Goal: Task Accomplishment & Management: Complete application form

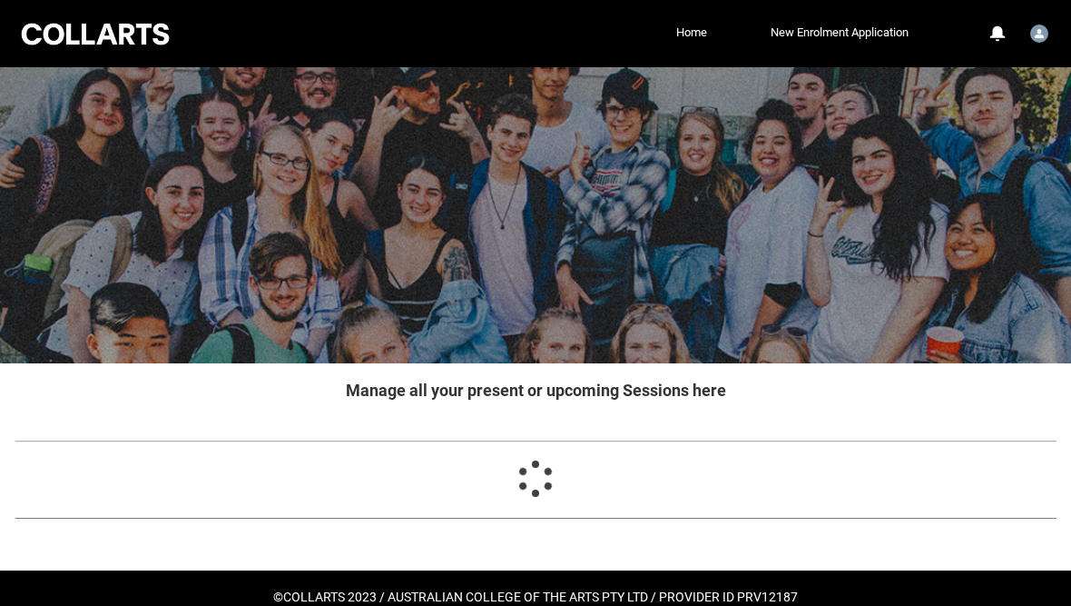
click at [690, 25] on link "Home" at bounding box center [692, 32] width 40 height 27
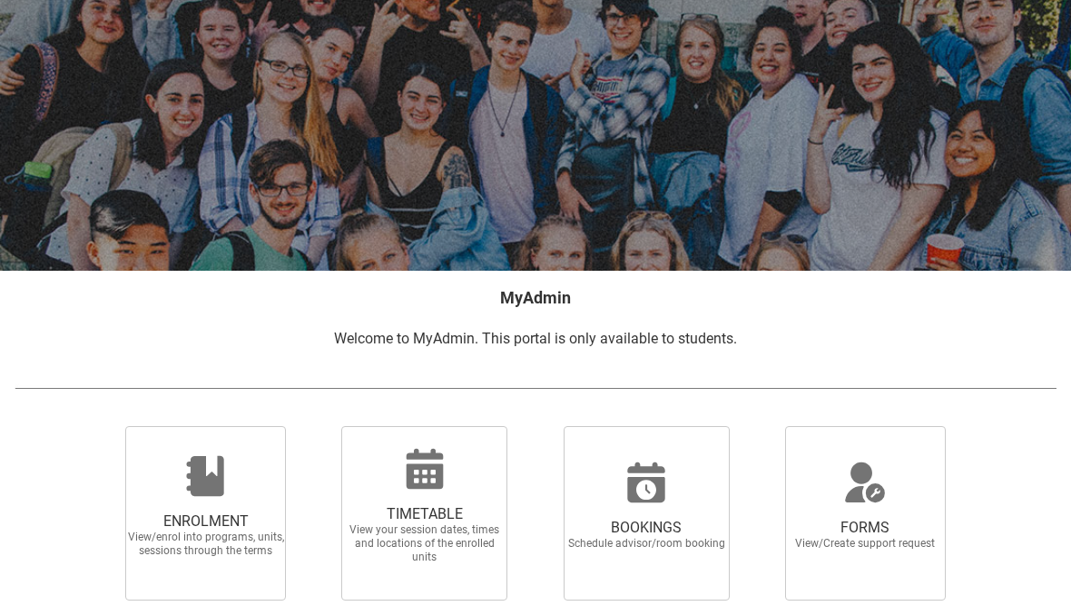
scroll to position [282, 0]
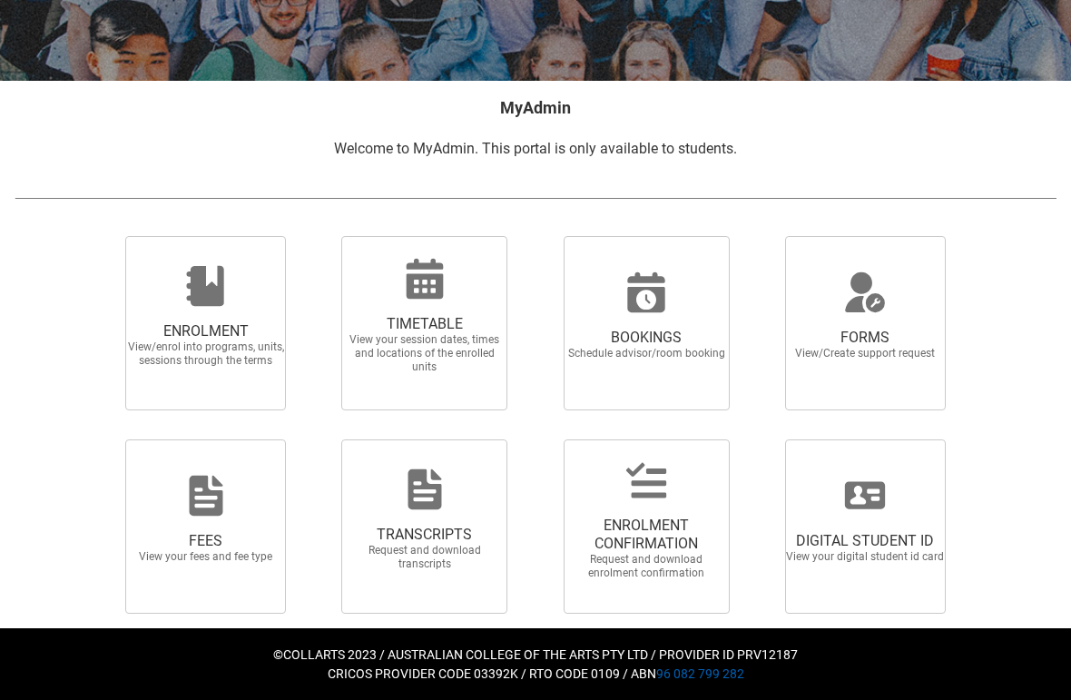
click at [911, 372] on span "FORMS View/Create support request" at bounding box center [865, 344] width 174 height 61
click at [765, 236] on input "FORMS View/Create support request" at bounding box center [765, 235] width 1 height 1
radio input "true"
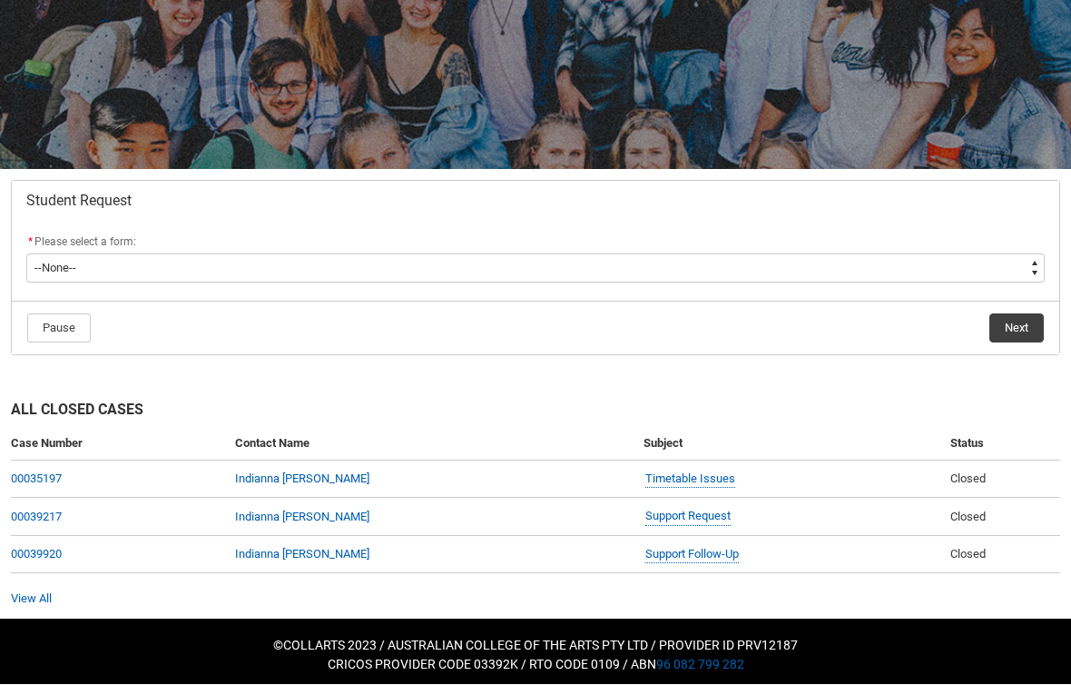
scroll to position [198, 0]
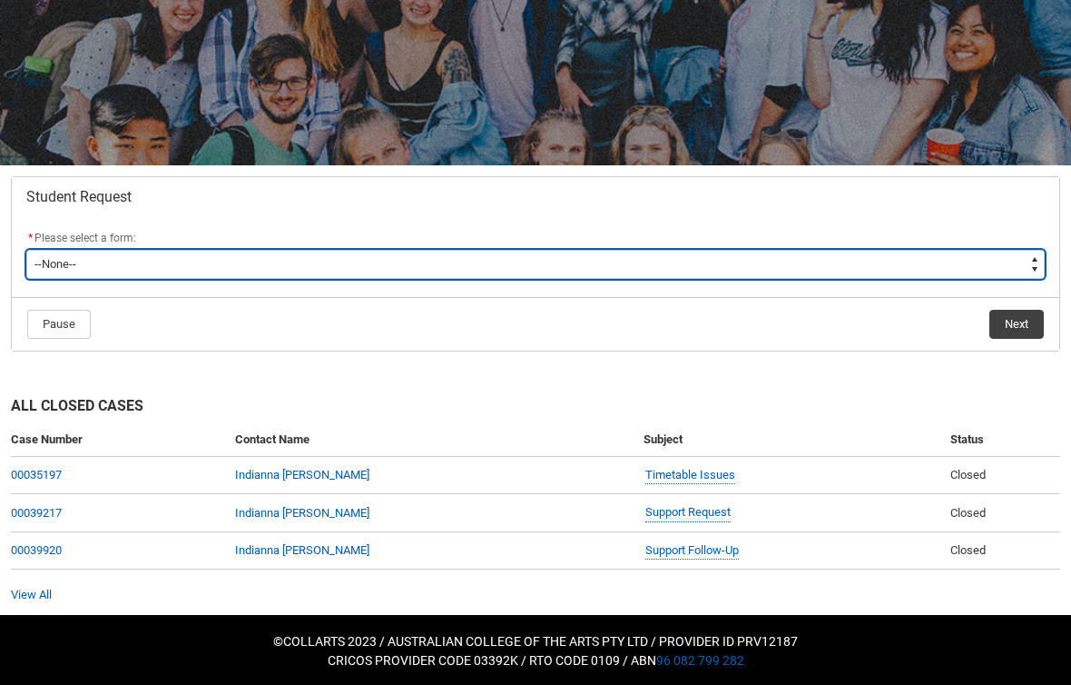
click at [848, 274] on select "--None-- Academic Transcript Application to Appeal Assignment Extension Change …" at bounding box center [535, 264] width 1019 height 29
type lightning-select "Assignment_Extension_Choice"
select select "Assignment_Extension_Choice"
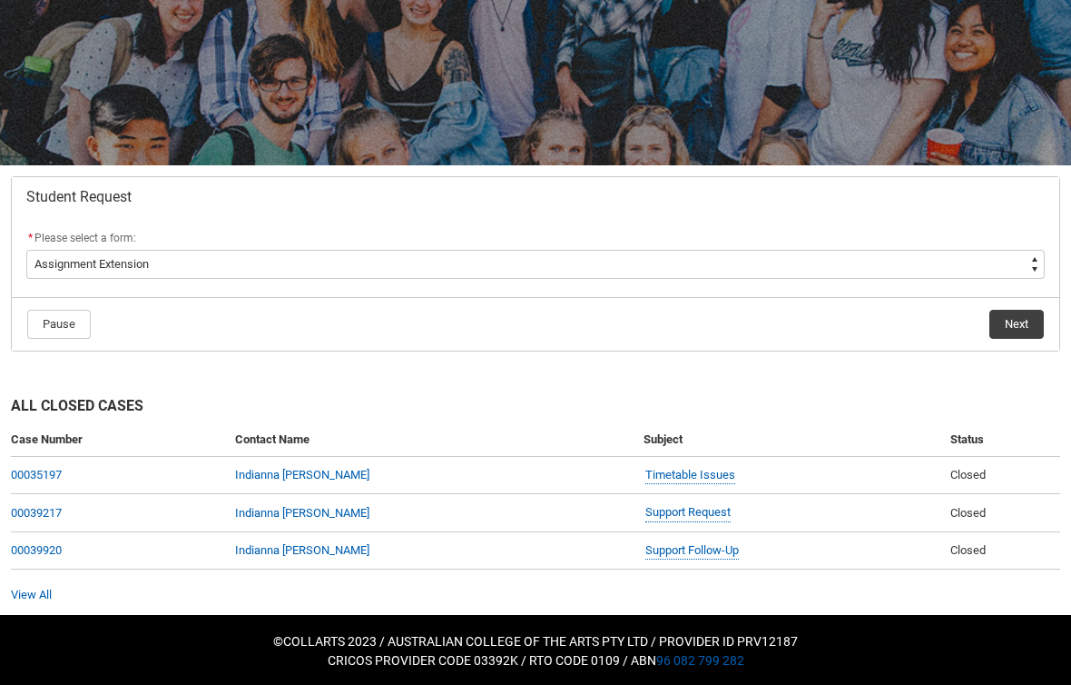
click at [1025, 318] on button "Next" at bounding box center [1017, 324] width 54 height 29
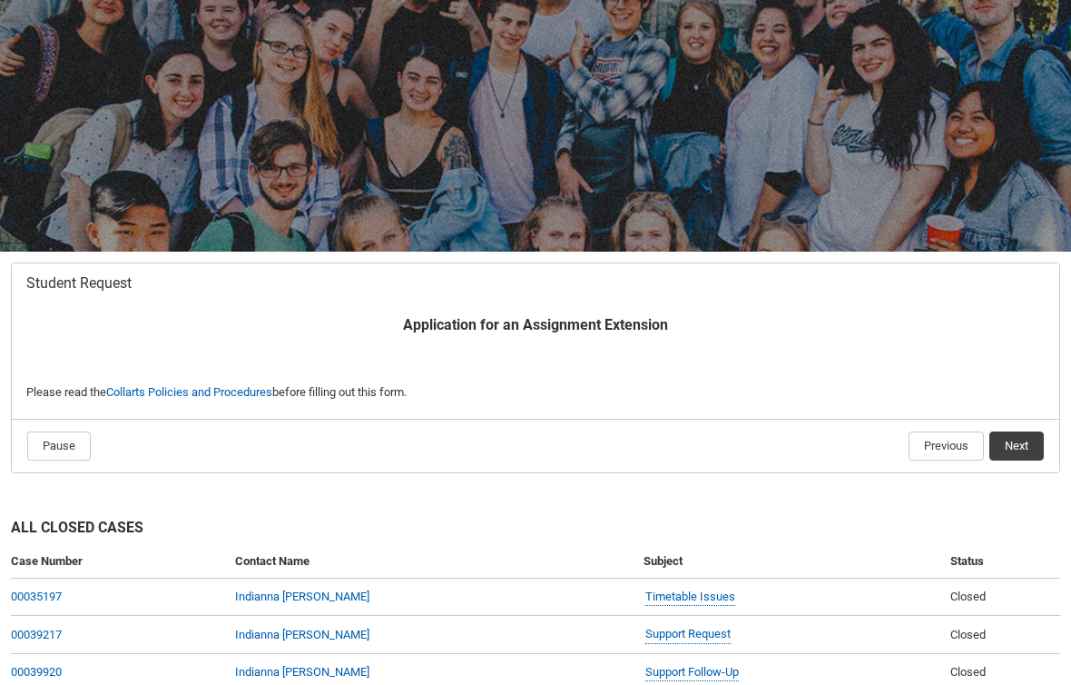
scroll to position [193, 0]
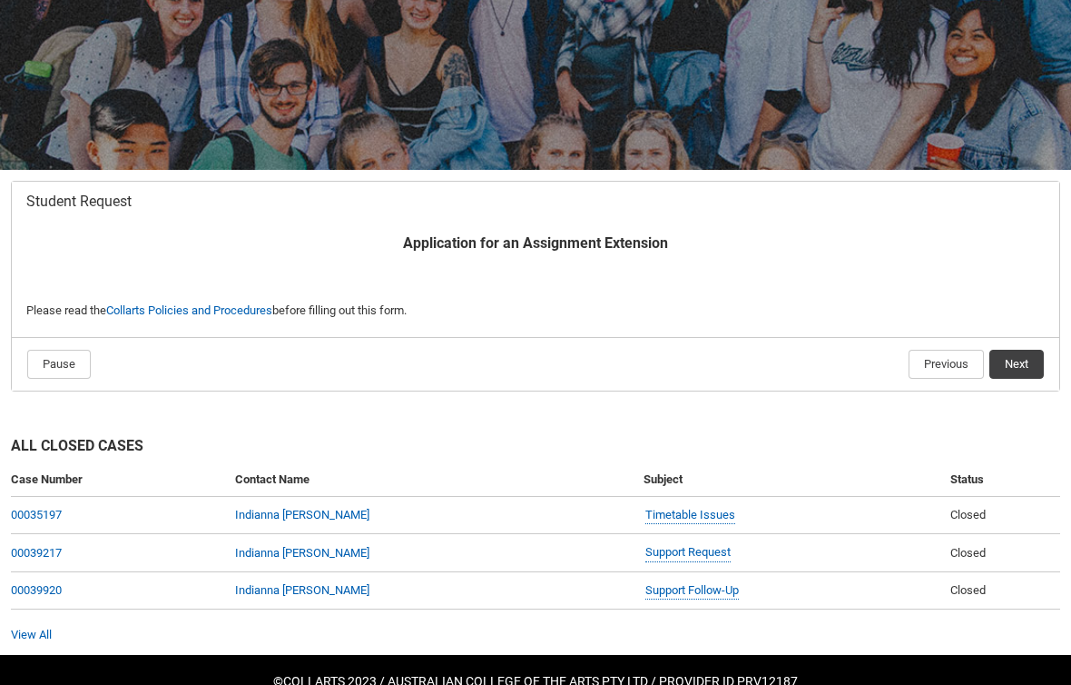
click at [1041, 360] on button "Next" at bounding box center [1017, 364] width 54 height 29
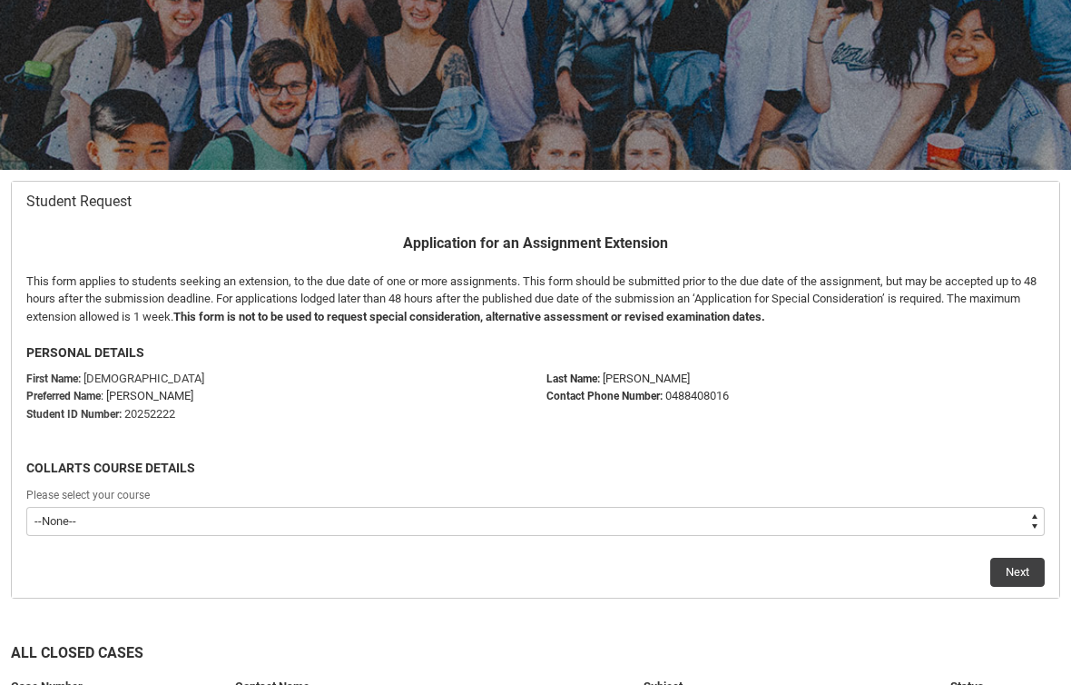
click at [855, 515] on select "--None-- Bachelor of Game Design" at bounding box center [535, 521] width 1019 height 29
type lightning-select "recordPicklist_ProgramEnrollment.a0jOZ000002nIKQYA2"
select select "recordPicklist_ProgramEnrollment.a0jOZ000002nIKQYA2"
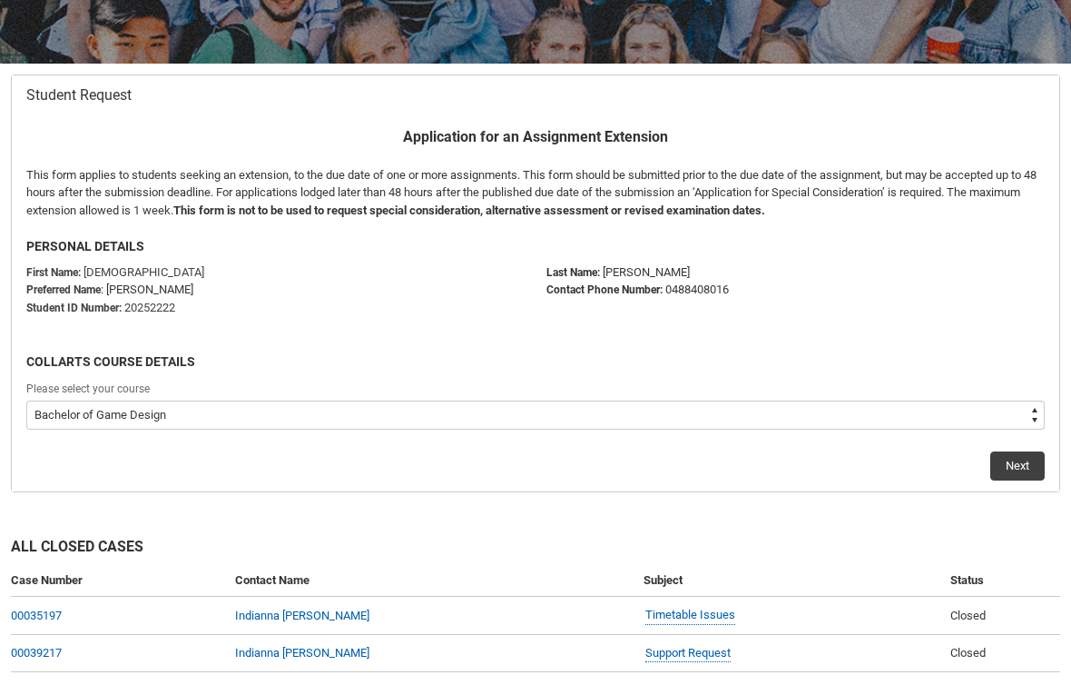
click at [1028, 464] on button "Next" at bounding box center [1018, 465] width 54 height 29
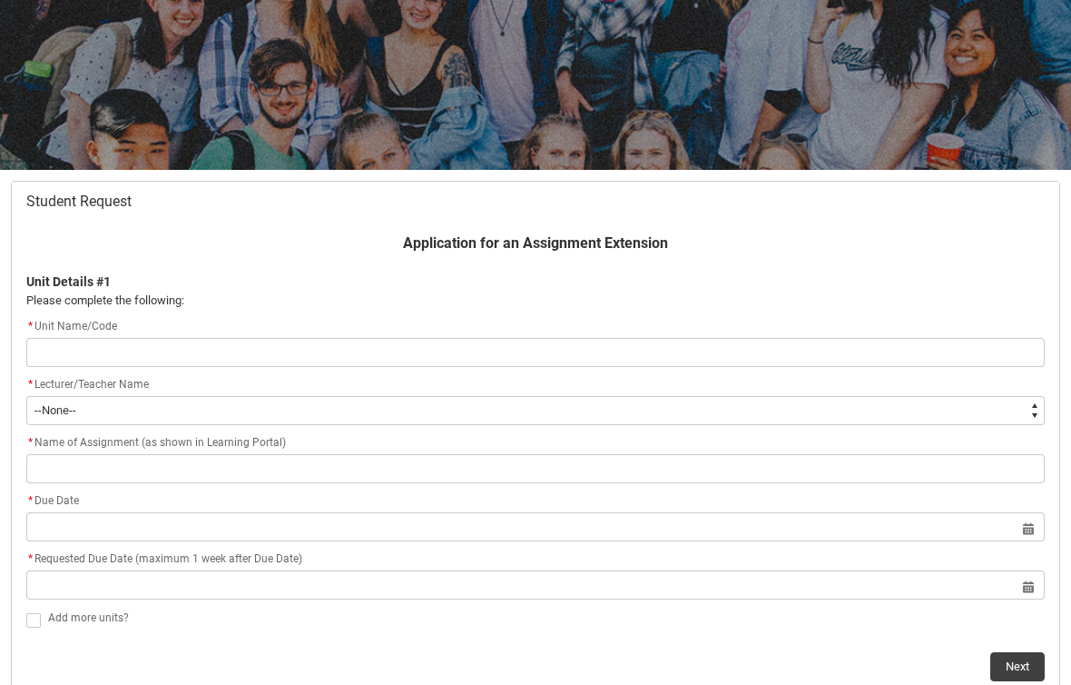
click at [763, 360] on input "Redu_Student_Request flow" at bounding box center [535, 352] width 1019 height 29
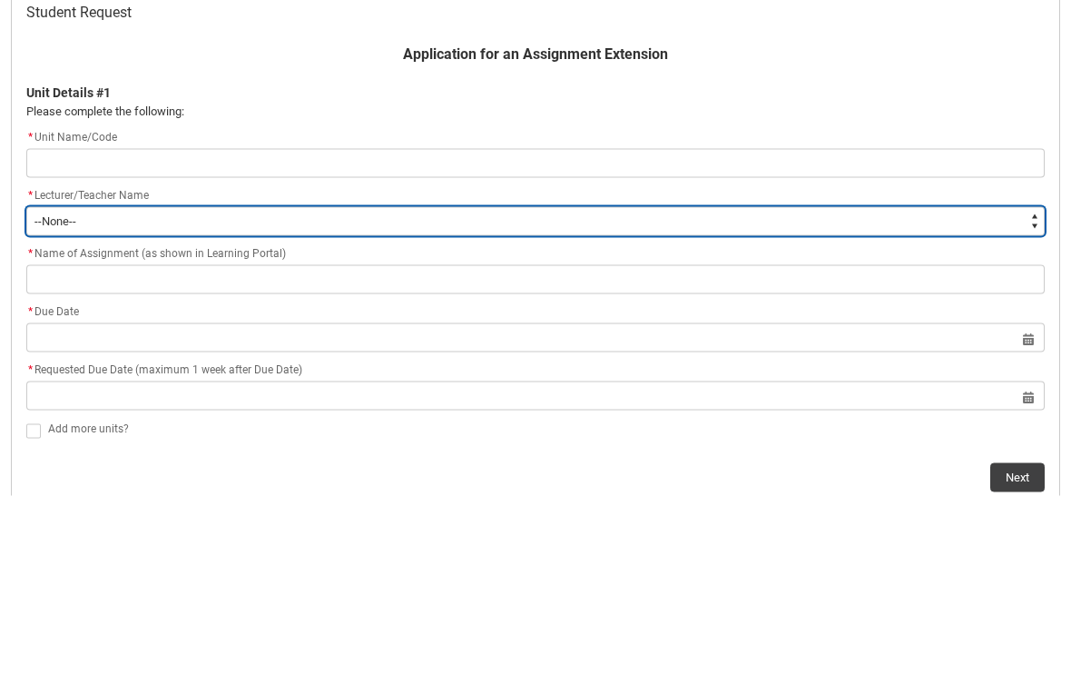
click at [965, 374] on div "* Lecturer/Teacher Name * --None-- [PERSON_NAME] [PERSON_NAME] [PERSON_NAME] [P…" at bounding box center [535, 399] width 1019 height 51
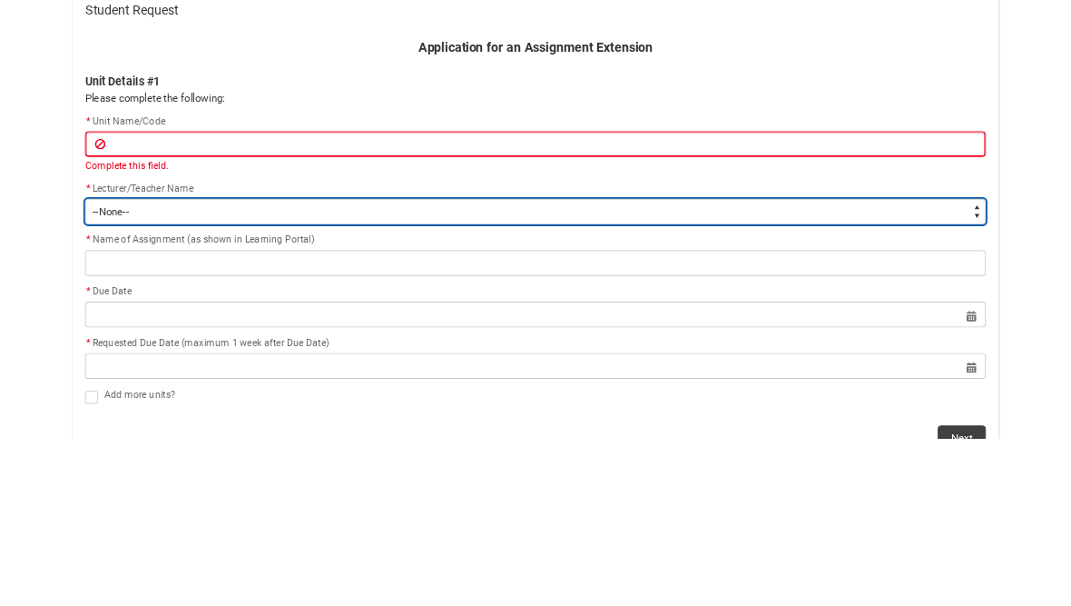
scroll to position [383, 0]
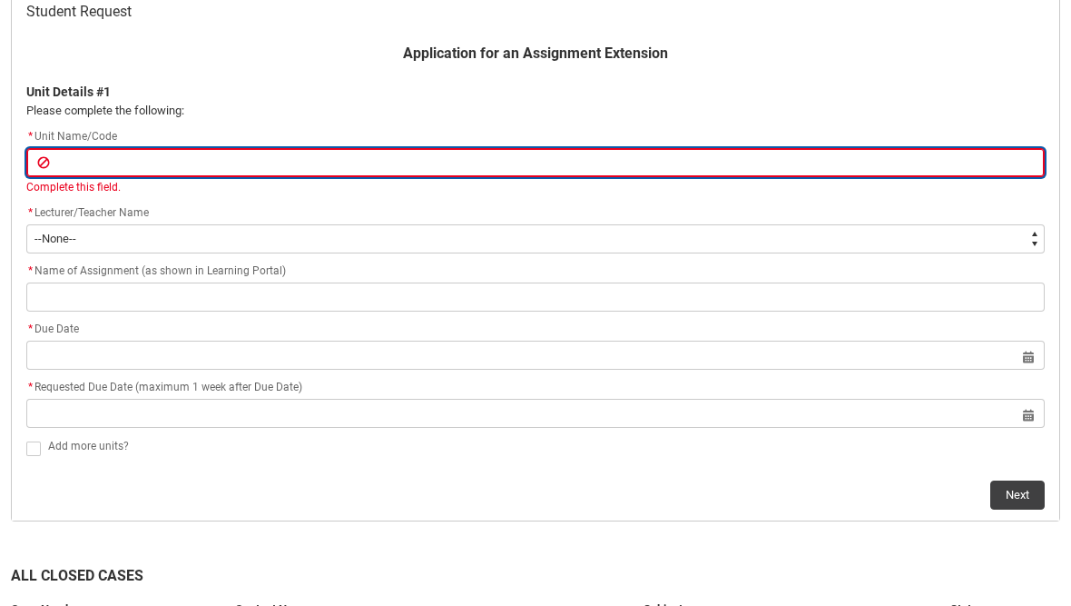
click at [779, 153] on input "Redu_Student_Request flow" at bounding box center [535, 162] width 1019 height 29
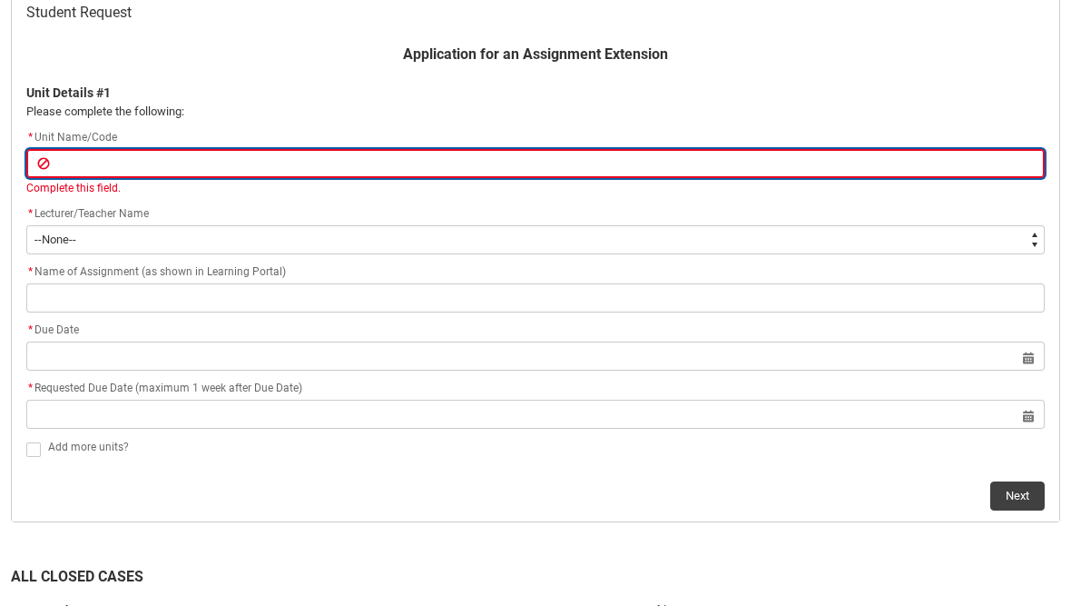
type lightning-primitive-input-simple "G"
type input "G"
type lightning-primitive-input-simple "GD"
type input "GD"
type lightning-primitive-input-simple "GDS"
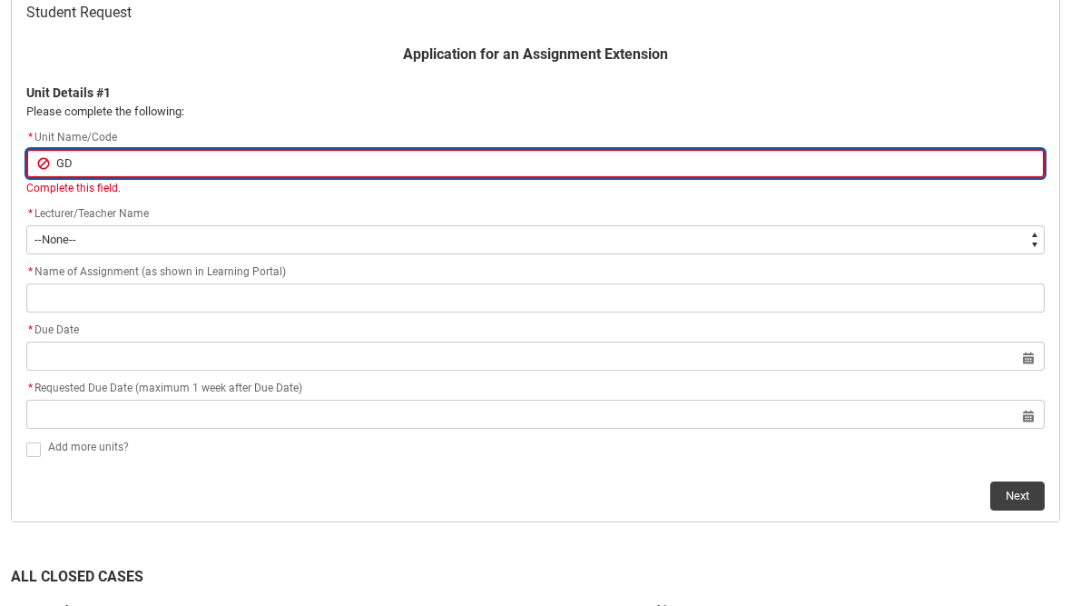
type input "GDS"
type lightning-primitive-input-simple "GDSC"
type input "GDSC"
type lightning-primitive-input-simple "GDSC2"
type input "GDSC2"
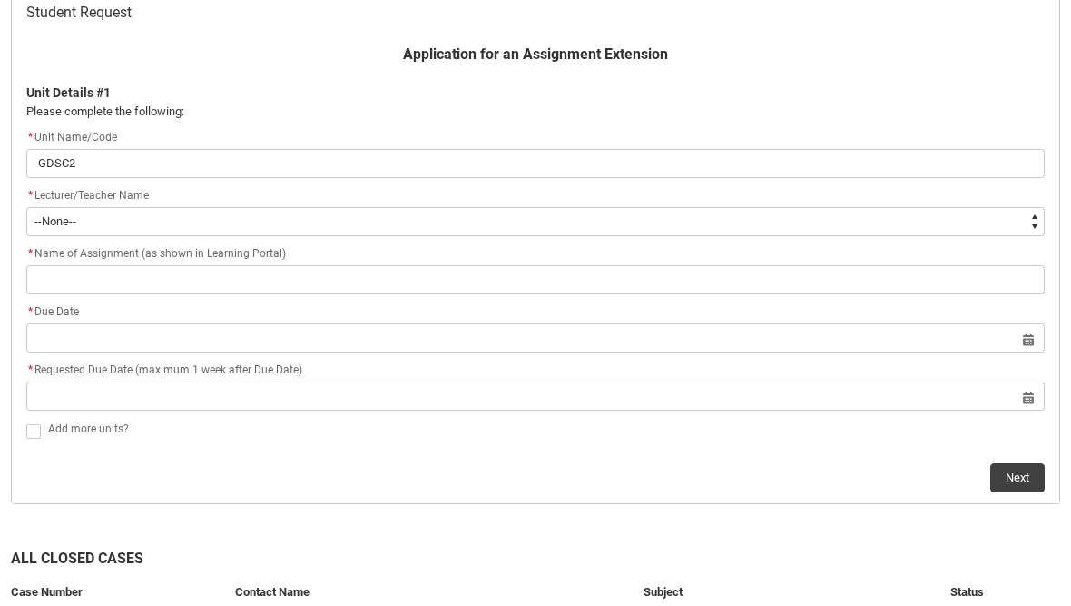
scroll to position [383, 0]
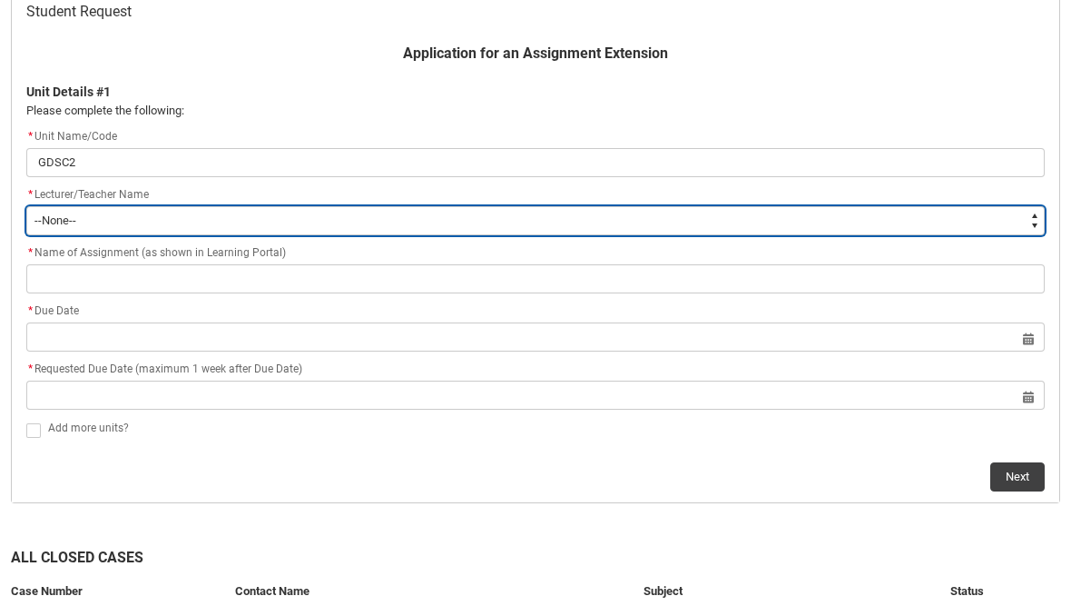
click at [898, 221] on select "--None-- [PERSON_NAME] [PERSON_NAME] [PERSON_NAME] [PERSON_NAME] [PERSON_NAME] …" at bounding box center [535, 220] width 1019 height 29
type lightning-select "Faculty_NamefromAtoM.003I7000002Ih6fIAC"
select select "Faculty_NamefromAtoM.003I7000002Ih6fIAC"
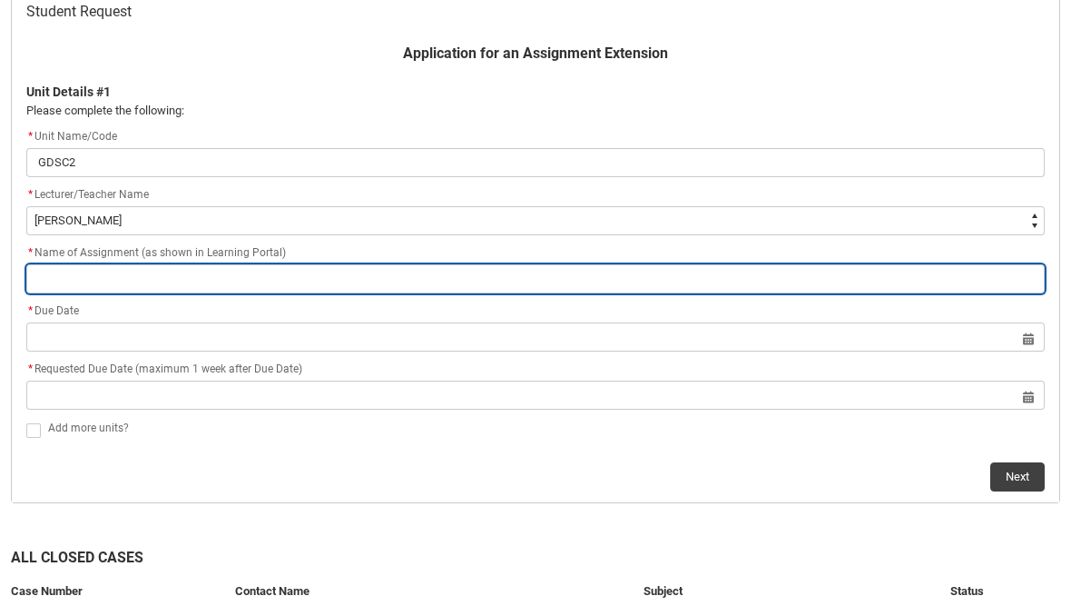
click at [579, 280] on input "Redu_Student_Request flow" at bounding box center [535, 278] width 1019 height 29
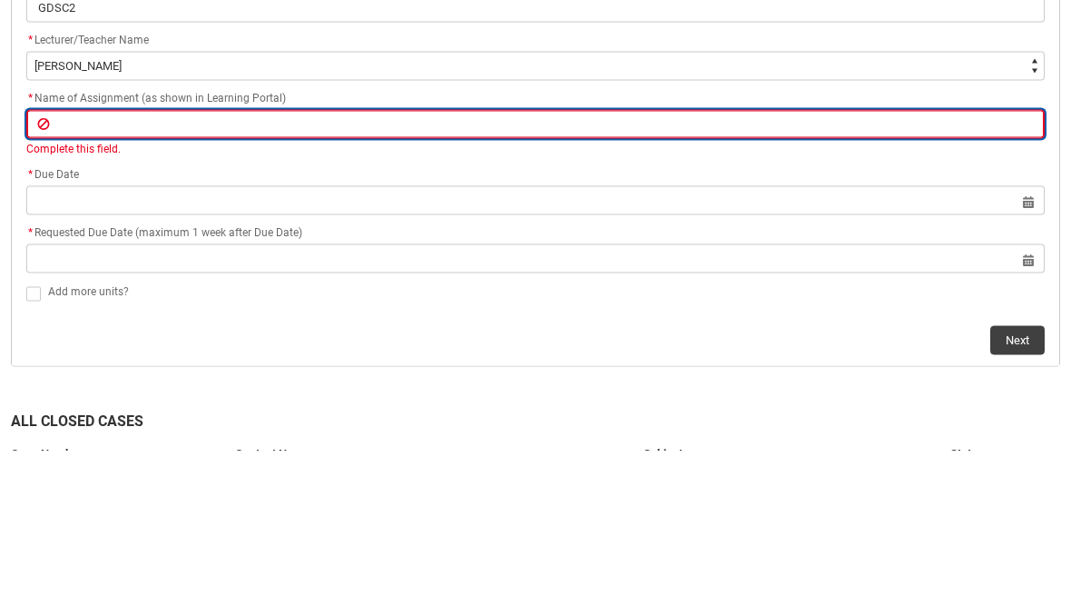
scroll to position [538, 0]
type lightning-primitive-input-simple "g"
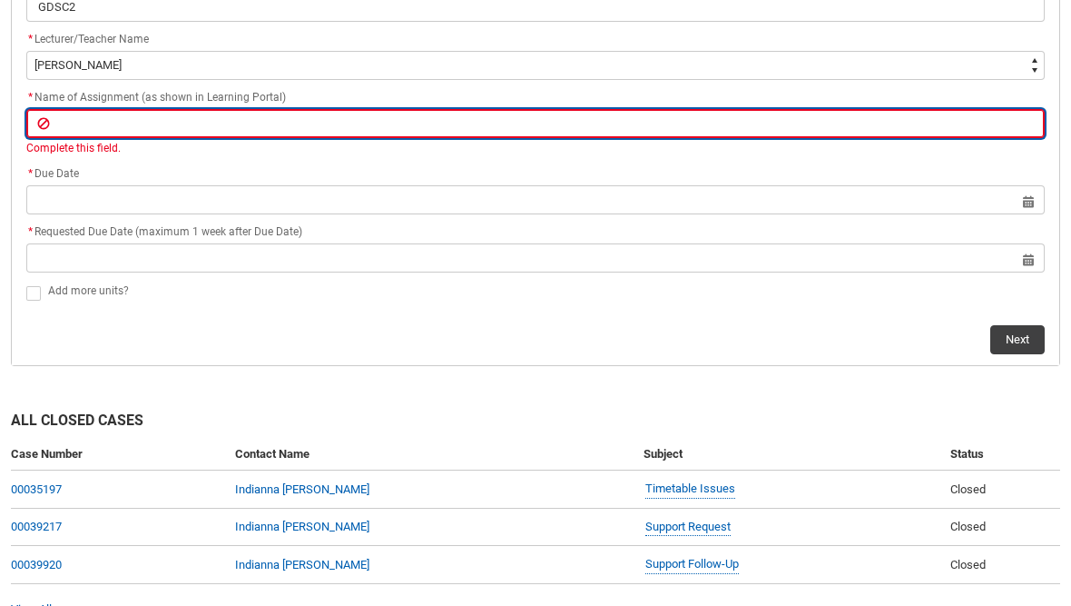
type input "g"
type lightning-primitive-input-simple "ga"
type input "ga"
type lightning-primitive-input-simple "gam"
type input "gam"
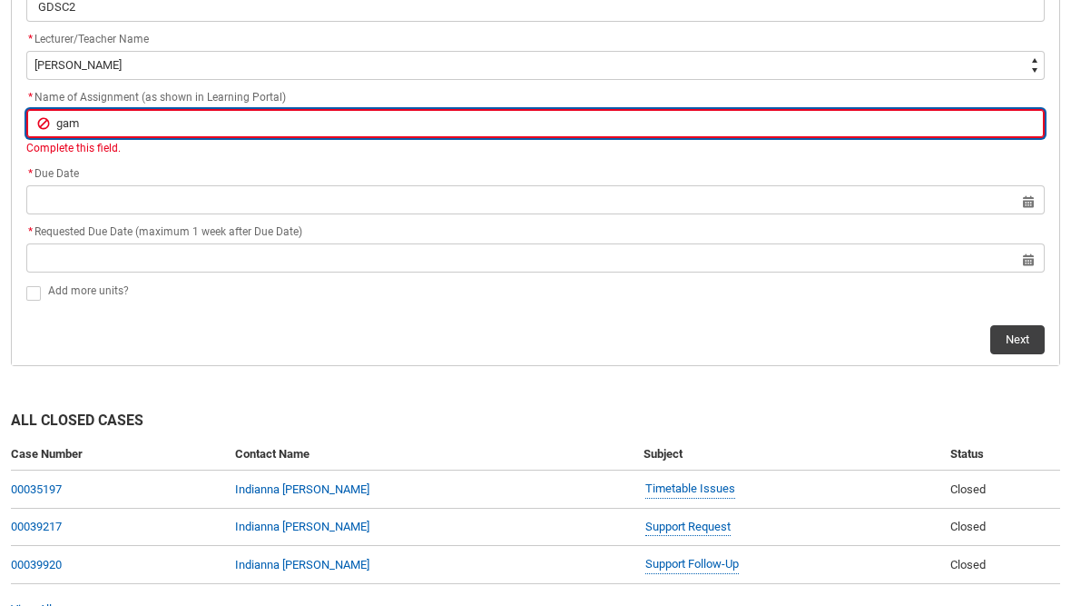
type lightning-primitive-input-simple "game"
type input "game"
type lightning-primitive-input-simple "game"
type input "game"
type lightning-primitive-input-simple "game a"
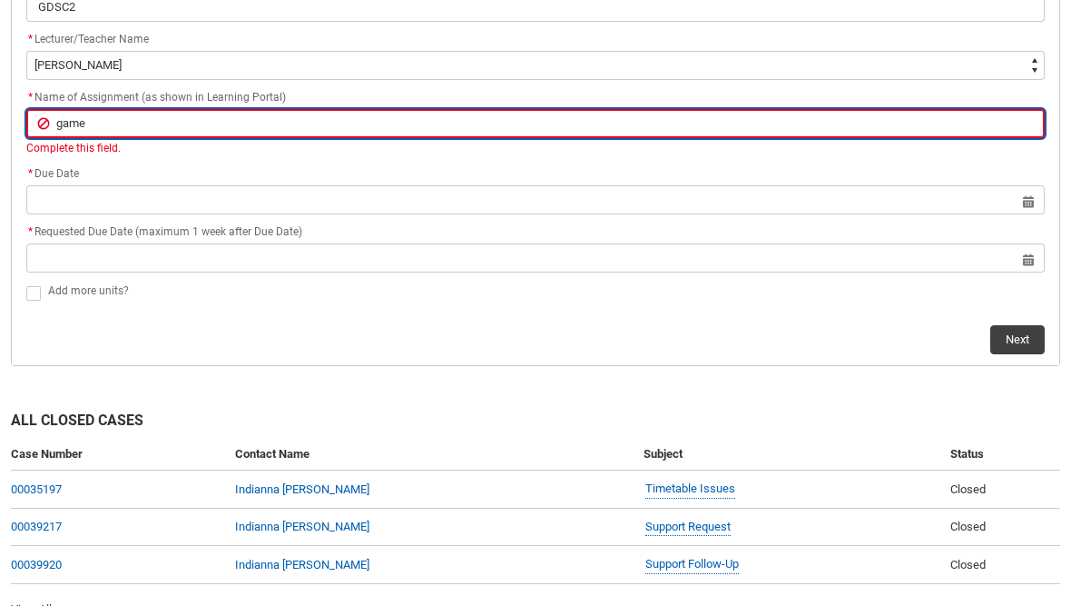
type input "game a"
type lightning-primitive-input-simple "game an"
type input "game an"
type lightning-primitive-input-simple "game ans"
type input "game ans"
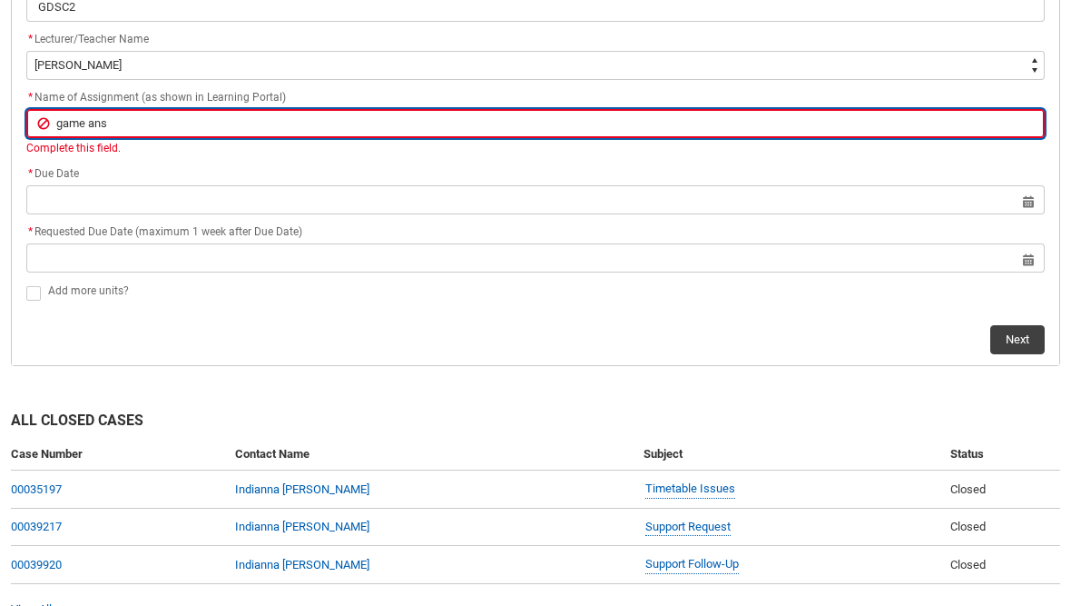
type lightning-primitive-input-simple "game and"
type input "game and"
type lightning-primitive-input-simple "game and"
type input "game and"
type lightning-primitive-input-simple "game and"
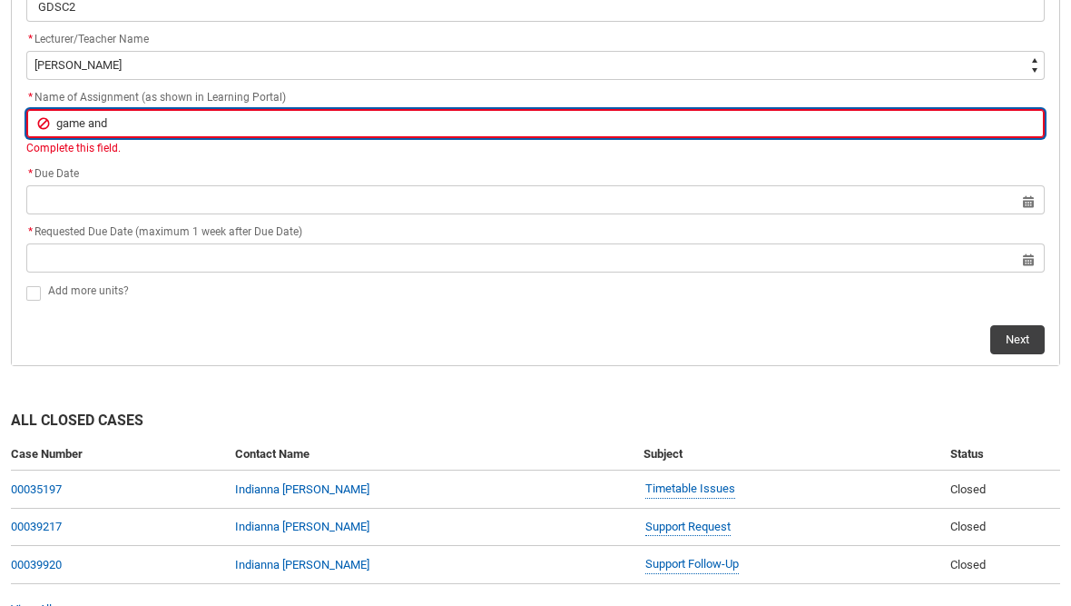
type input "game and"
type lightning-primitive-input-simple "game an"
type input "game an"
type lightning-primitive-input-simple "game a"
type input "game a"
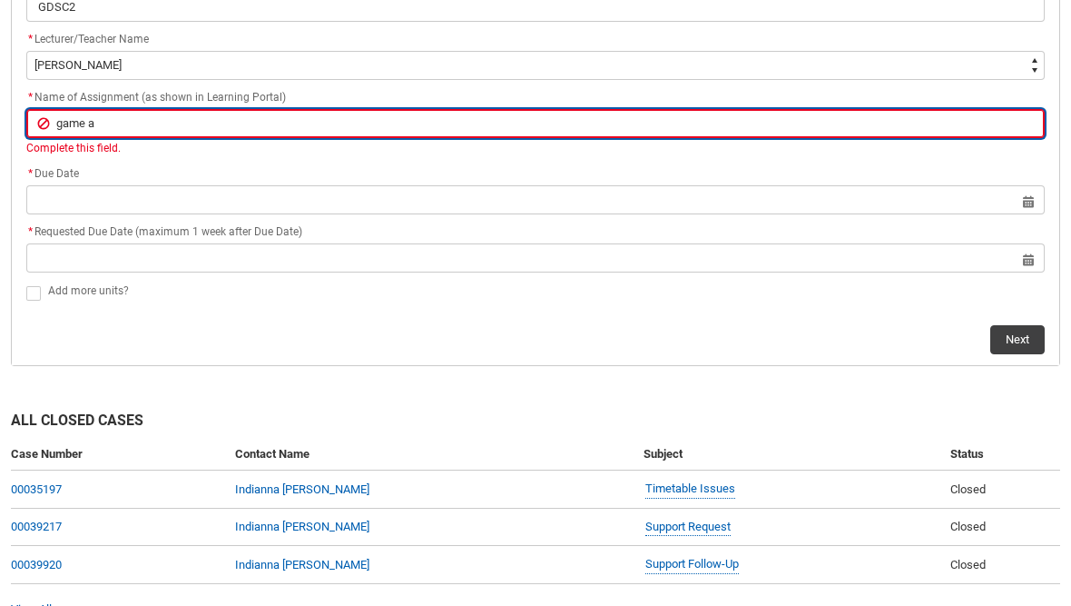
type lightning-primitive-input-simple "game"
type input "game"
type lightning-primitive-input-simple "game"
type input "game"
type lightning-primitive-input-simple "gam"
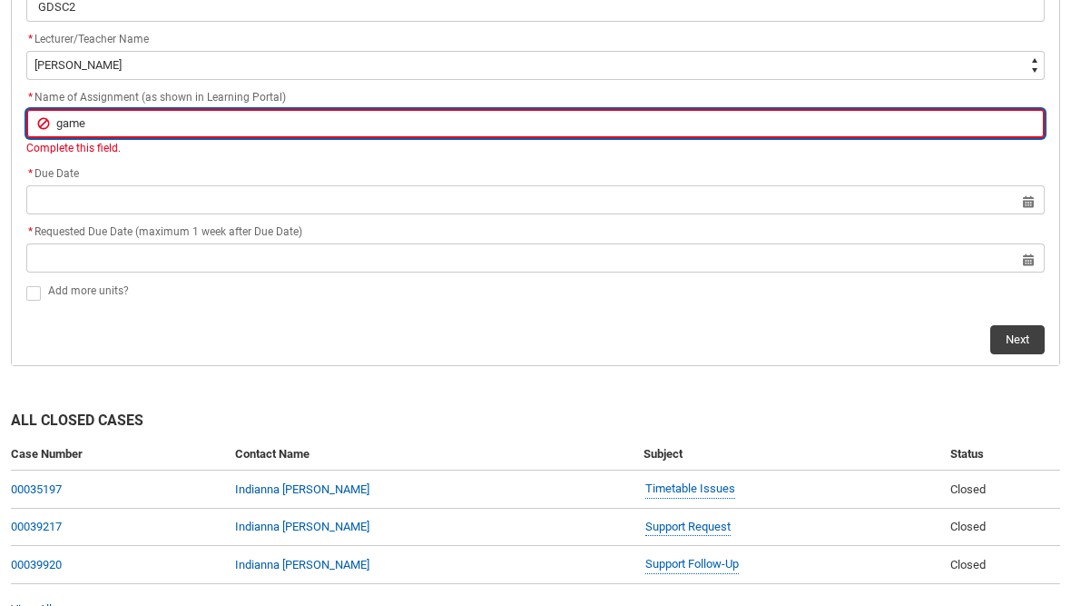
type input "gam"
type lightning-primitive-input-simple "ga"
type input "ga"
type lightning-primitive-input-simple "g"
type input "g"
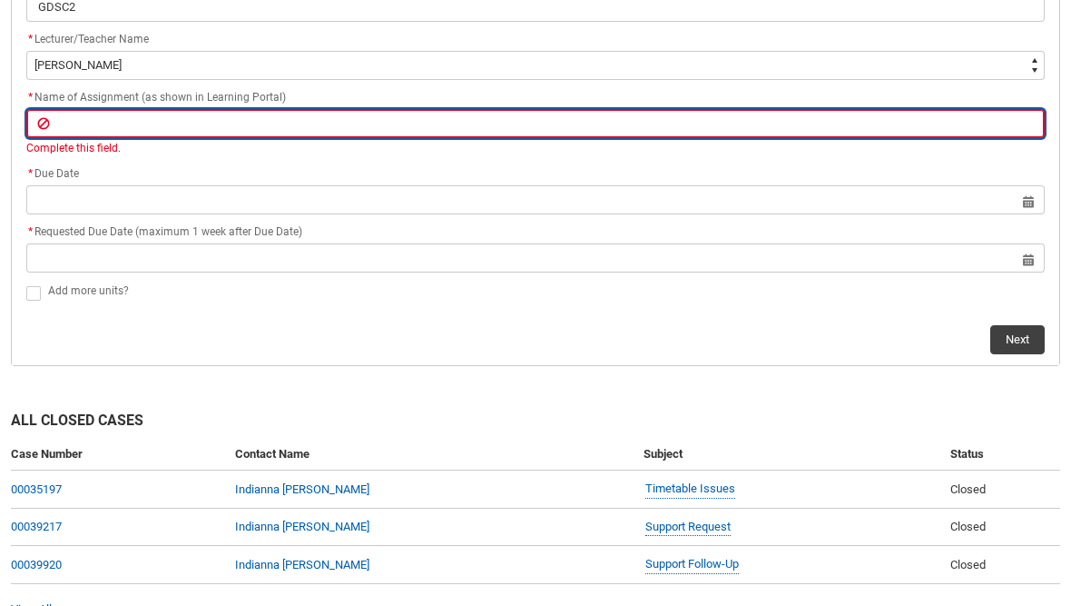
type lightning-primitive-input-simple "G"
type input "G"
type lightning-primitive-input-simple "Ga"
type input "Ga"
type lightning-primitive-input-simple "Gam"
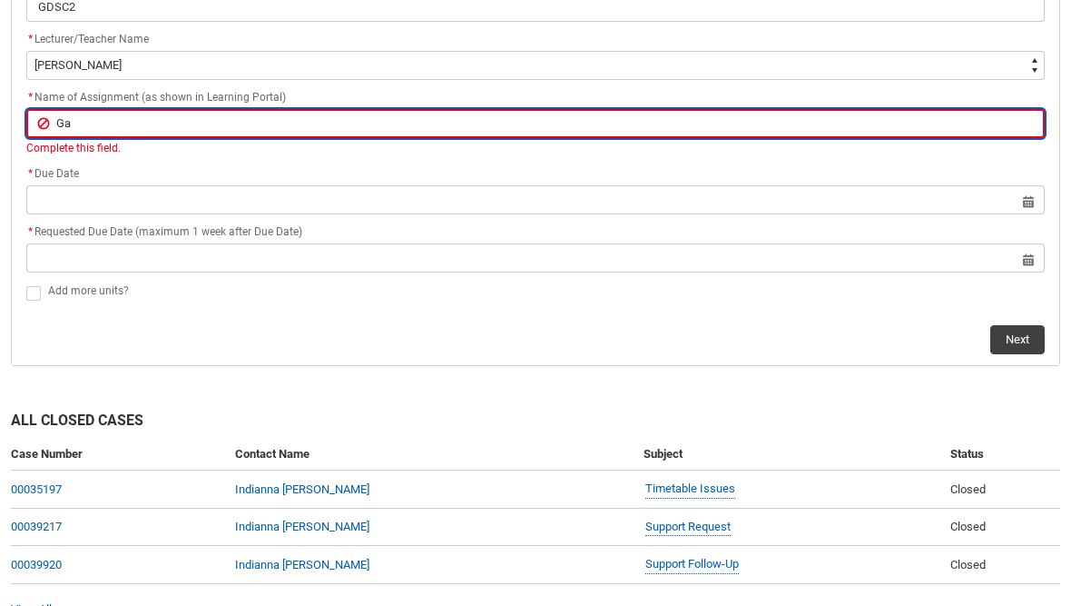
type input "Gam"
type lightning-primitive-input-simple "Game"
type input "Game"
type lightning-primitive-input-simple "Game"
type input "Game"
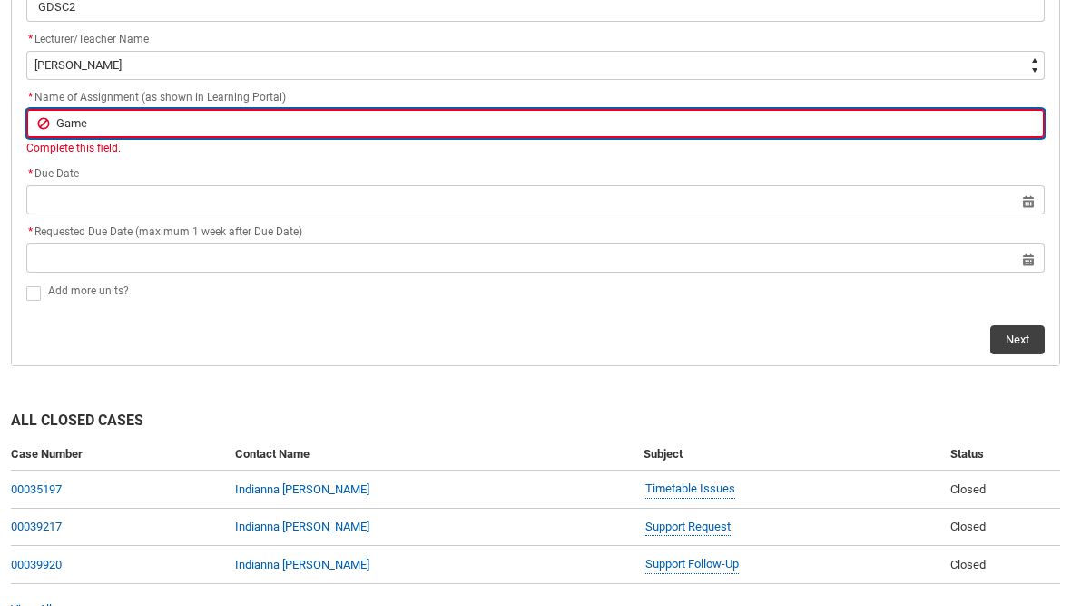
type lightning-primitive-input-simple "Game a"
type input "Game a"
type lightning-primitive-input-simple "Game"
type input "Game"
type lightning-primitive-input-simple "Game A"
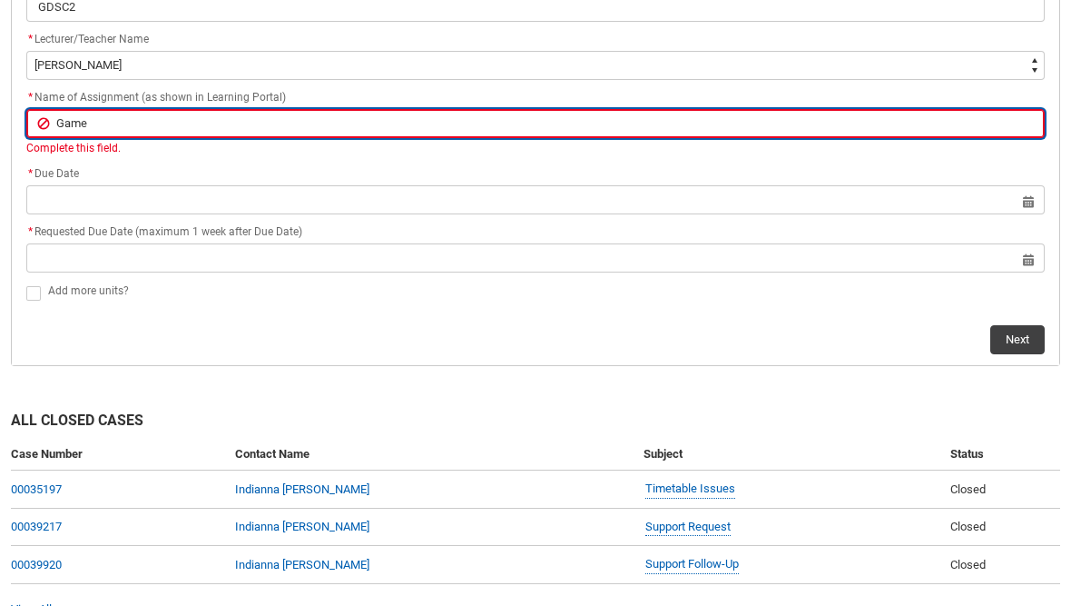
type input "Game A"
type lightning-primitive-input-simple "Game An"
type input "Game An"
type lightning-primitive-input-simple "Game And"
type input "Game And"
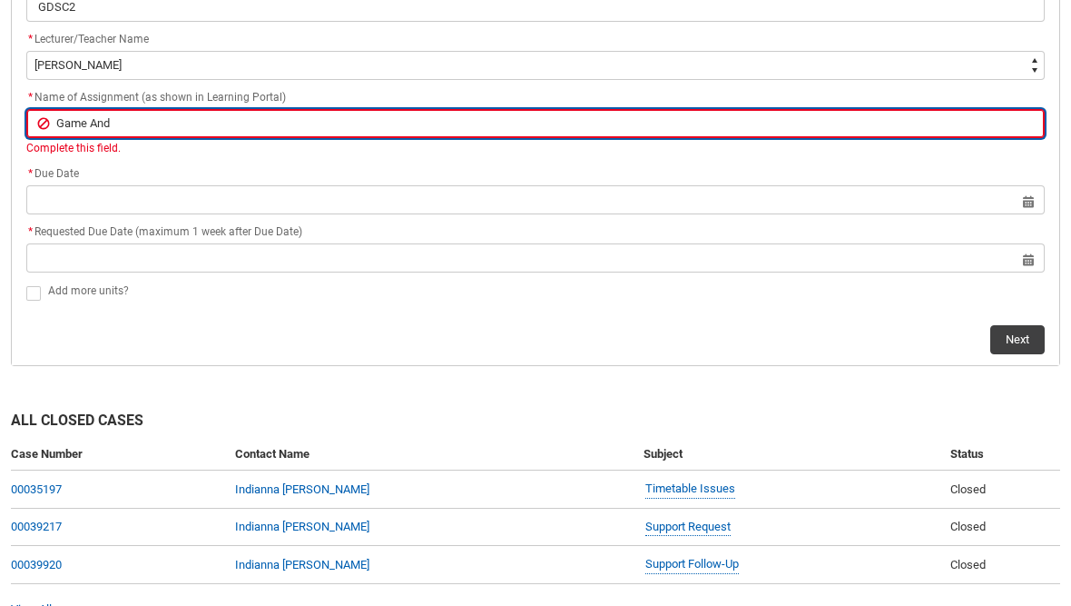
type lightning-primitive-input-simple "Game And"
type input "Game And"
type lightning-primitive-input-simple "Game And R"
type input "Game And R"
type lightning-primitive-input-simple "Game And Re"
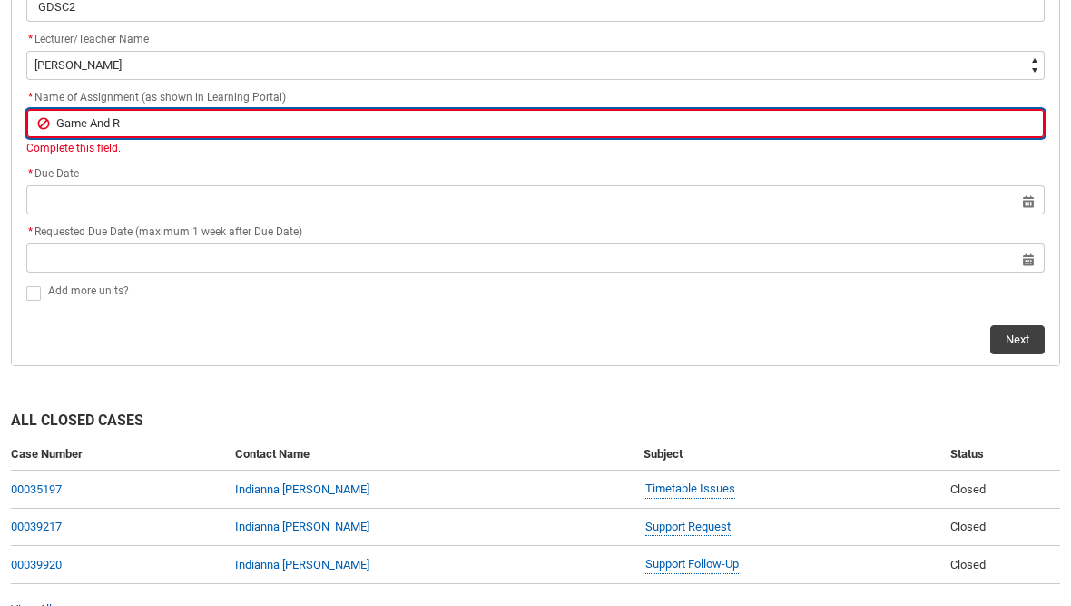
type input "Game And Re"
type lightning-primitive-input-simple "Game And Ref"
type input "Game And Ref"
type lightning-primitive-input-simple "Game And Refl"
type input "Game And Refl"
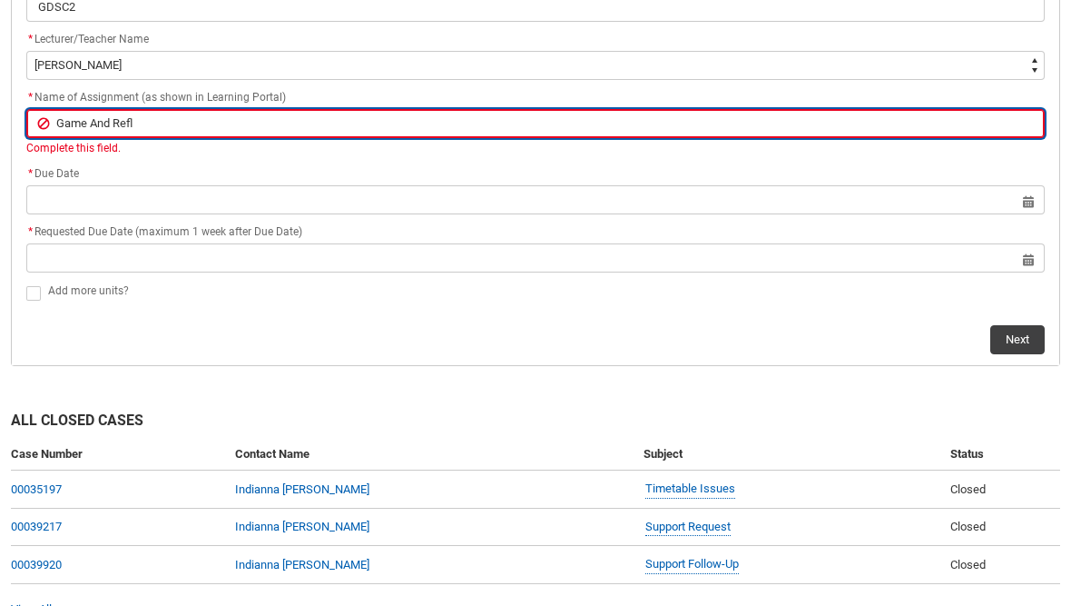
type lightning-primitive-input-simple "Game And Refle"
type input "Game And Refle"
type lightning-primitive-input-simple "Game And Reflec"
type input "Game And Reflec"
type lightning-primitive-input-simple "Game And Reflect"
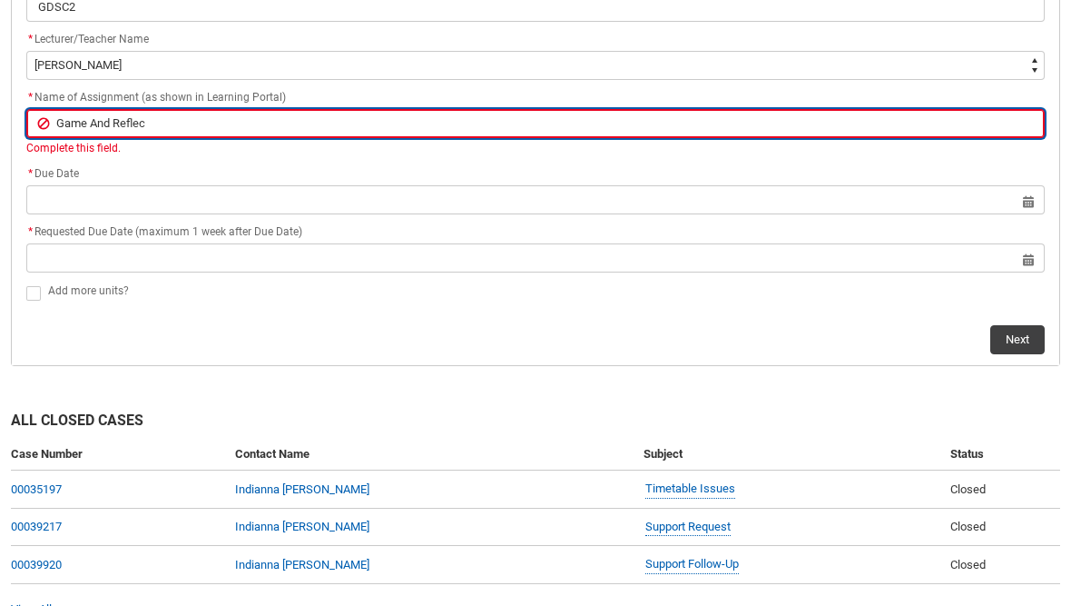
type input "Game And Reflect"
type lightning-primitive-input-simple "Game And Reflecti"
type input "Game And Reflecti"
type lightning-primitive-input-simple "Game And Reflectio"
type input "Game And Reflectio"
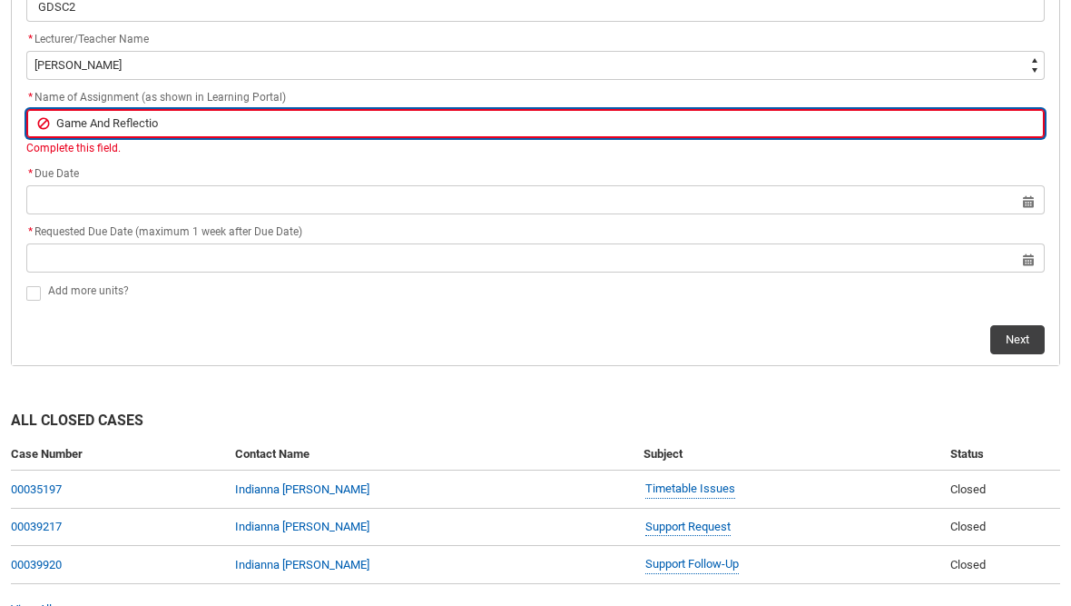
type lightning-primitive-input-simple "Game And Reflection"
type input "Game And Reflection"
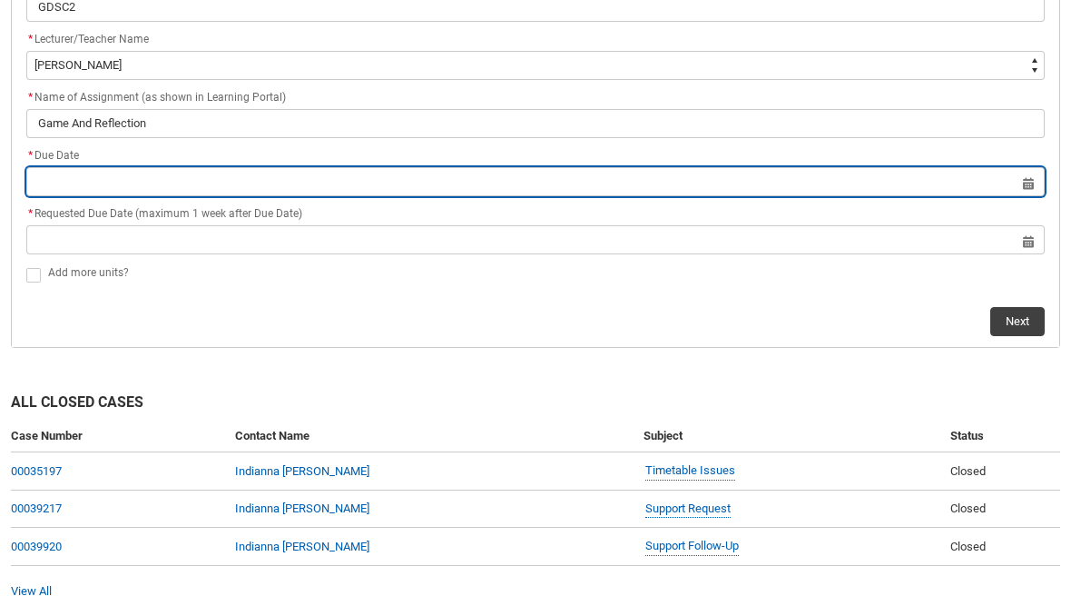
click at [46, 190] on input "Redu_Student_Request flow" at bounding box center [535, 181] width 1019 height 29
select select "2025"
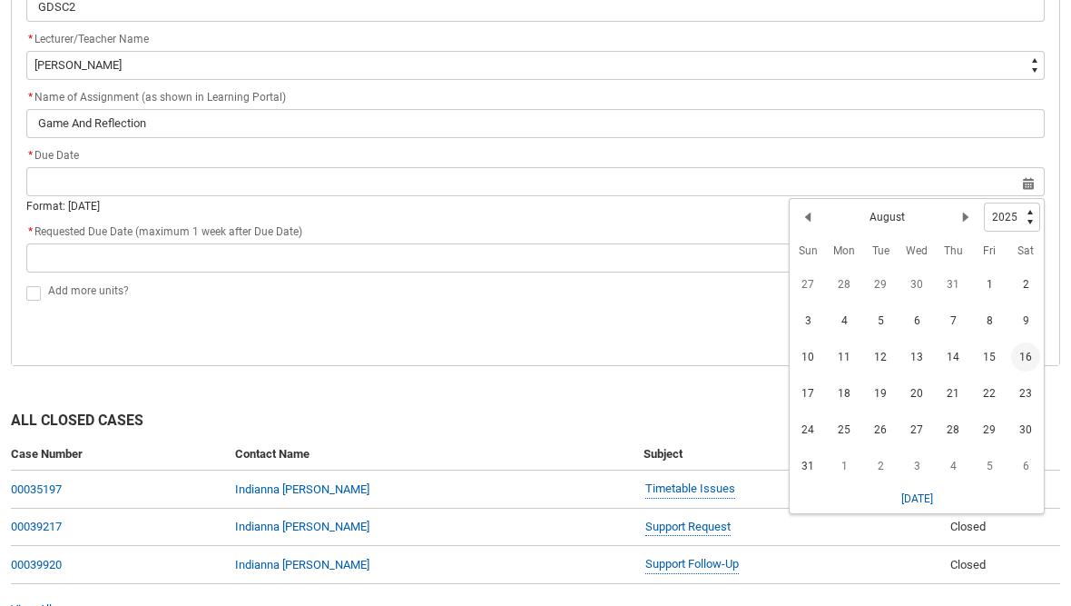
click at [813, 394] on span "17" at bounding box center [808, 393] width 29 height 29
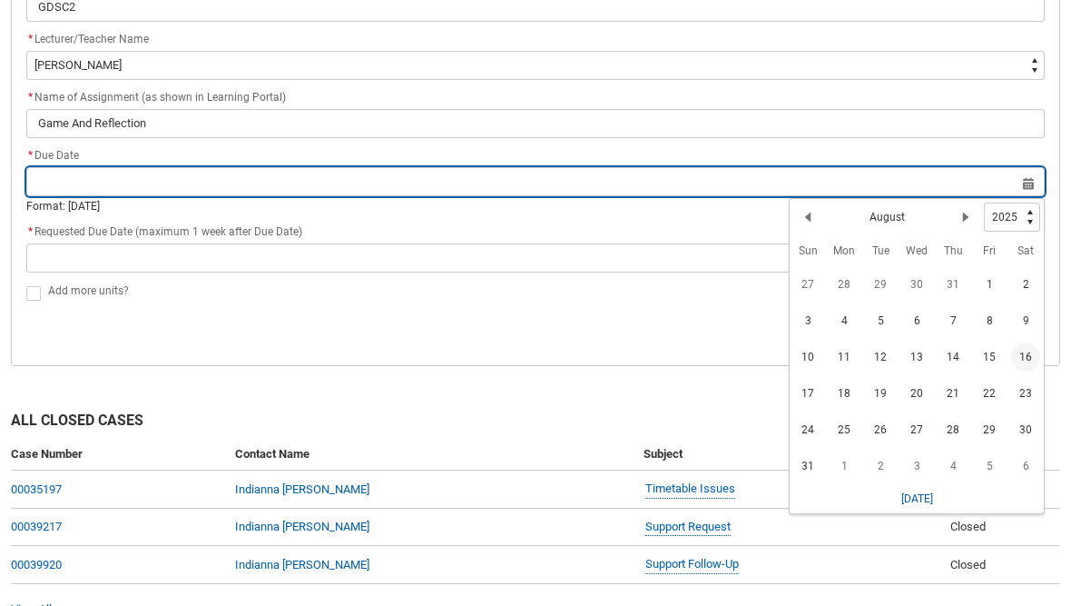
type lightning-datepicker "[DATE]"
type lightning-input "[DATE]"
type input "[DATE]"
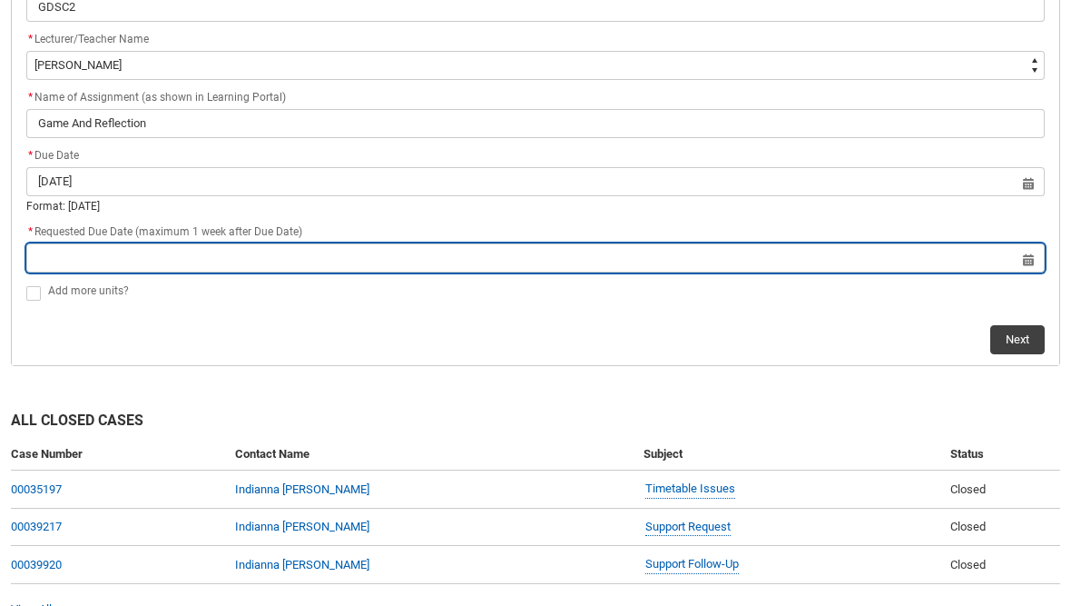
click at [1005, 251] on input "Redu_Student_Request flow" at bounding box center [535, 257] width 1019 height 29
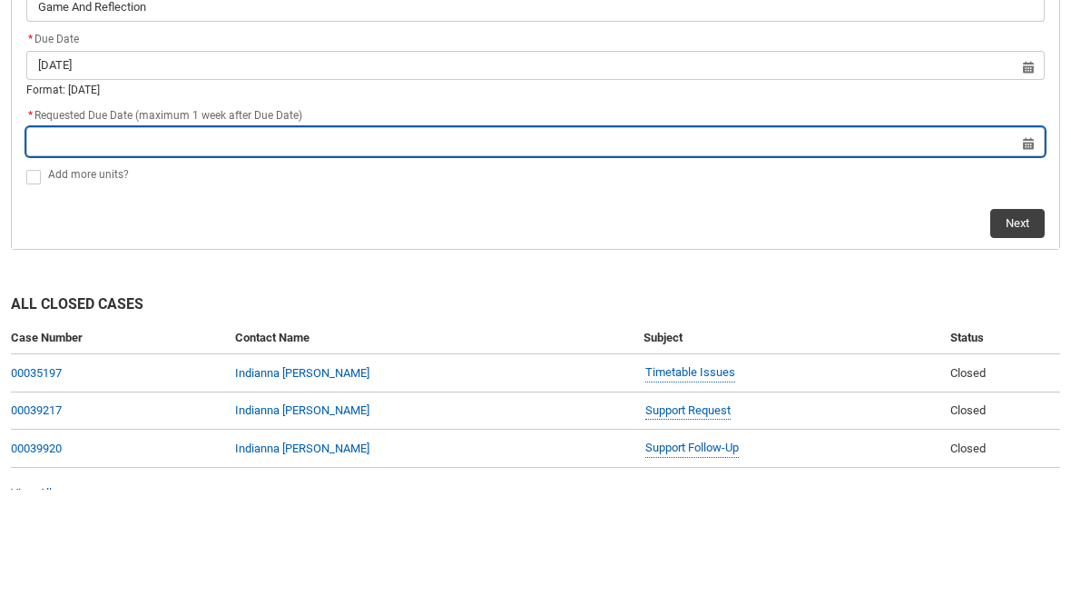
select select "2025"
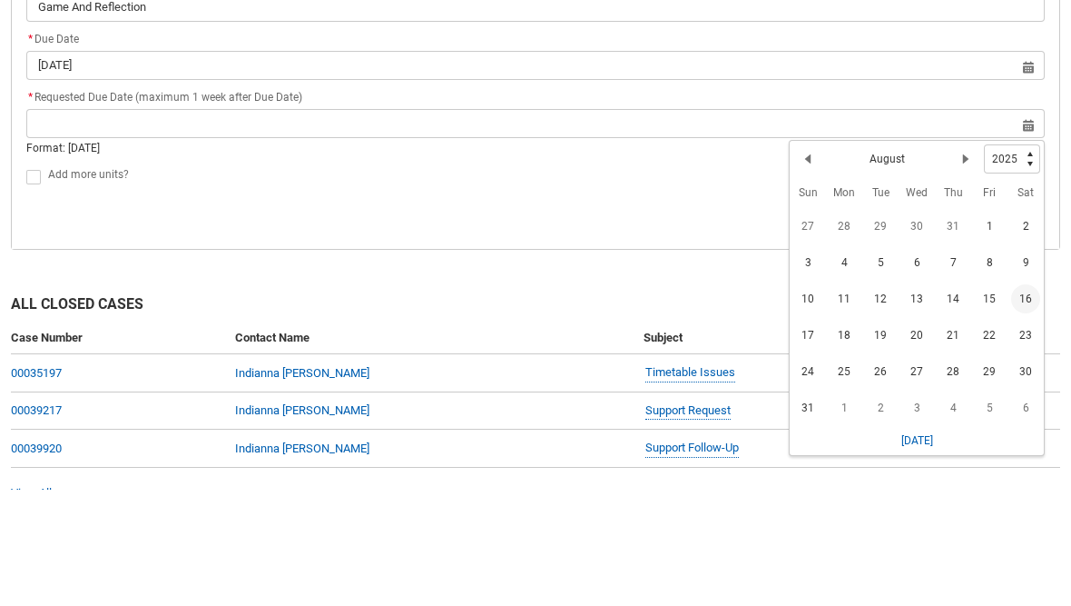
scroll to position [630, 0]
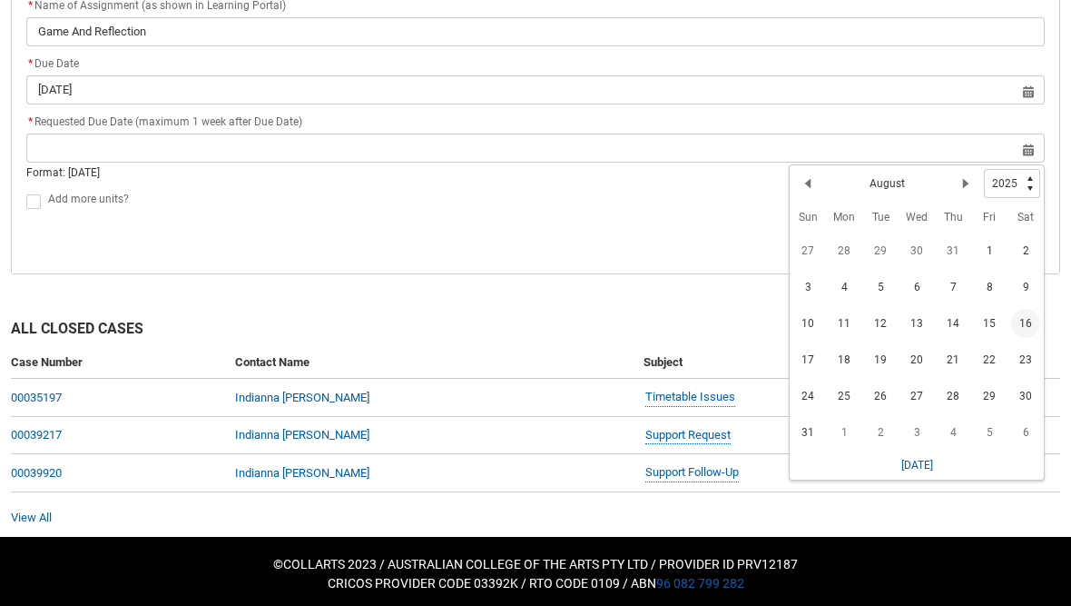
click at [991, 374] on span "22" at bounding box center [989, 359] width 29 height 29
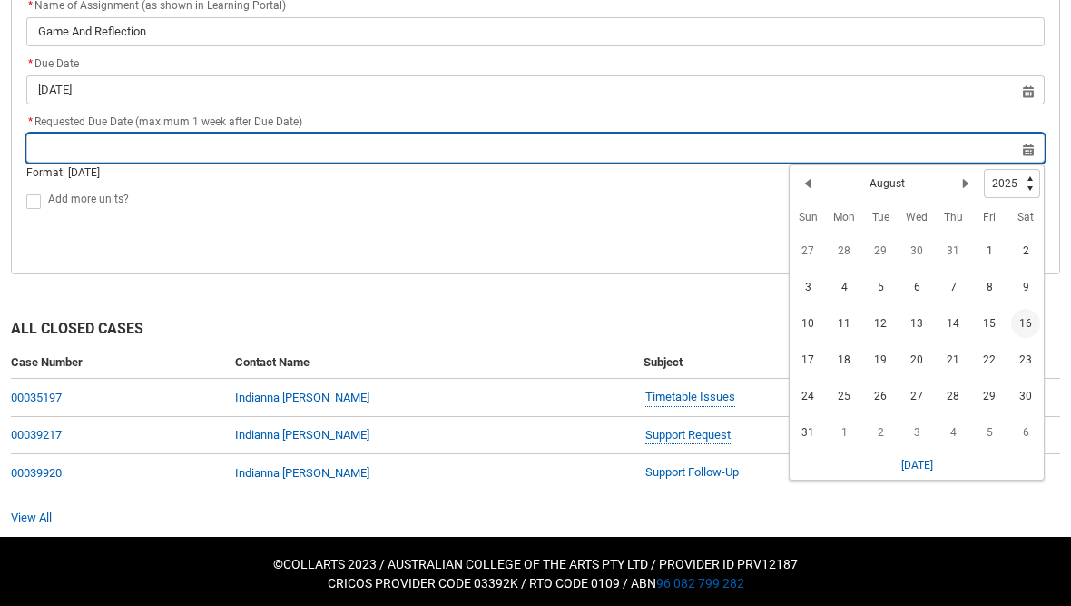
type lightning-datepicker "[DATE]"
type lightning-input "[DATE]"
type input "[DATE]"
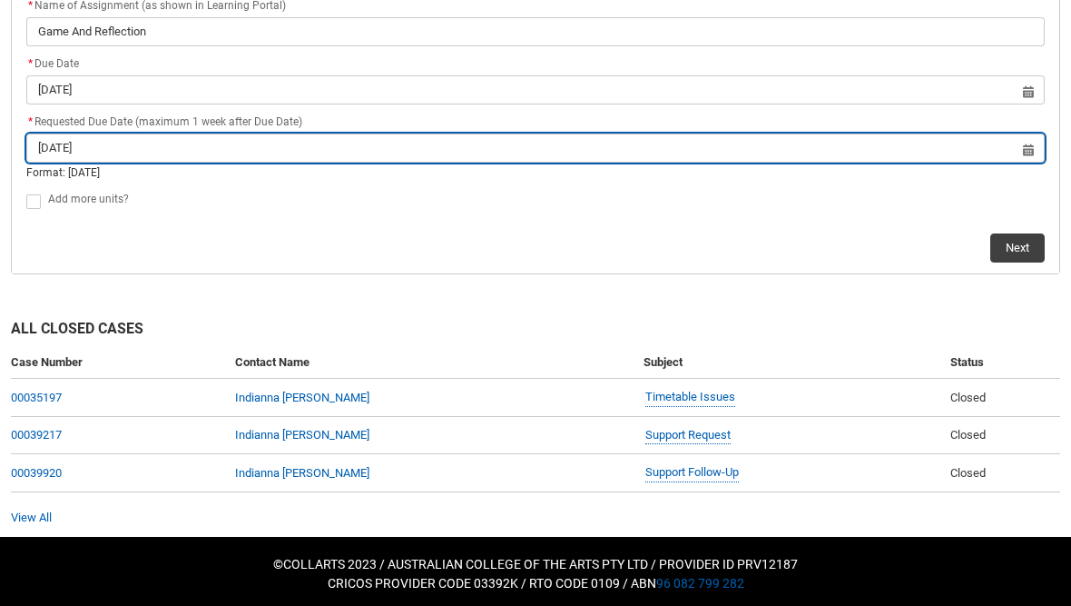
scroll to position [612, 0]
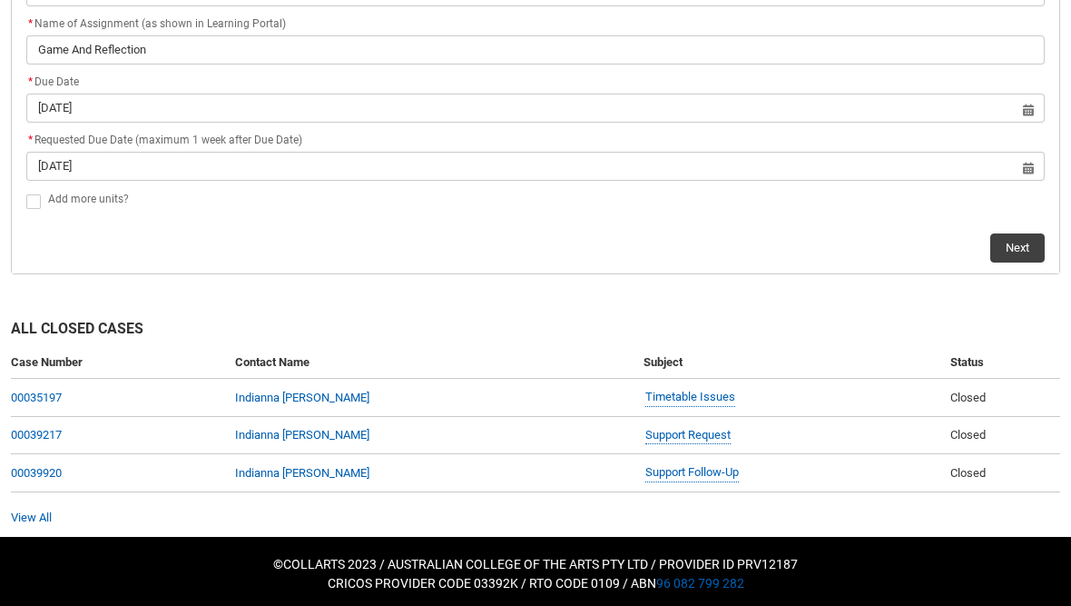
click at [1025, 262] on button "Next" at bounding box center [1018, 247] width 54 height 29
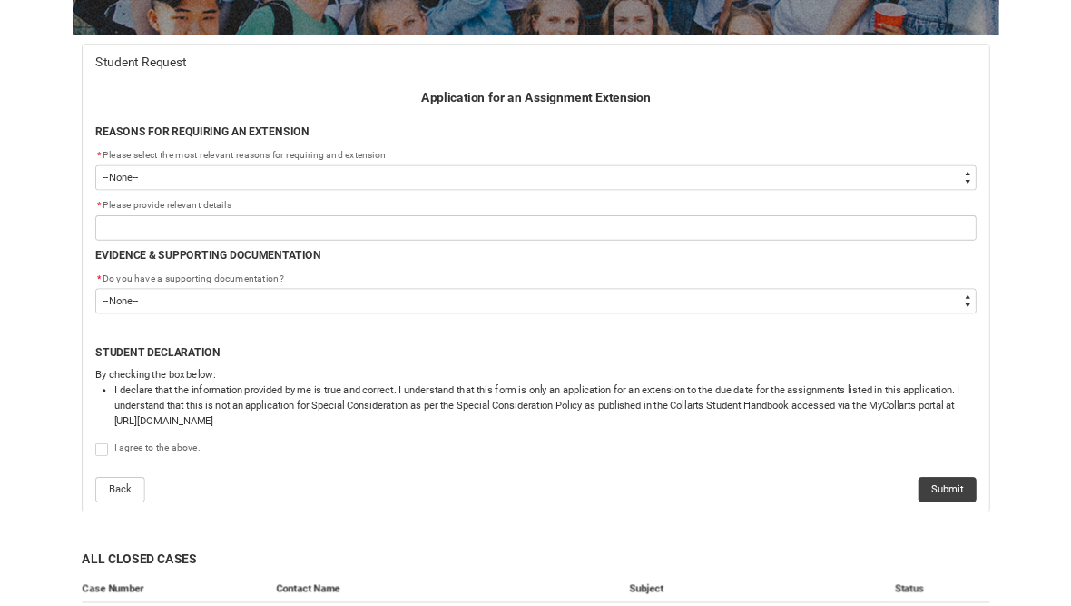
scroll to position [317, 0]
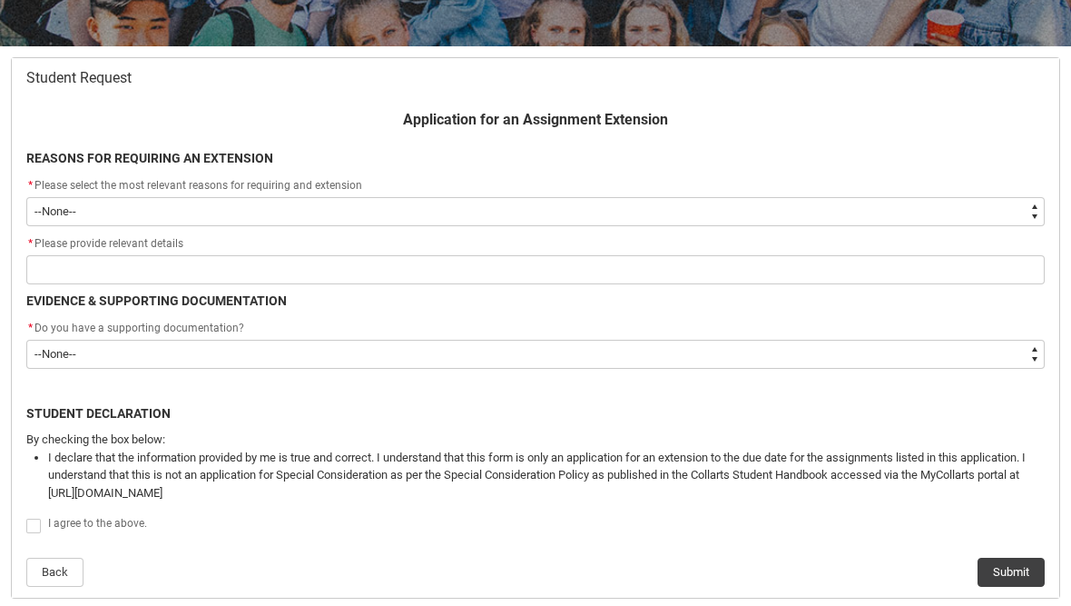
click at [995, 188] on div "* Please select the most relevant reasons for requiring and extension" at bounding box center [535, 186] width 1019 height 22
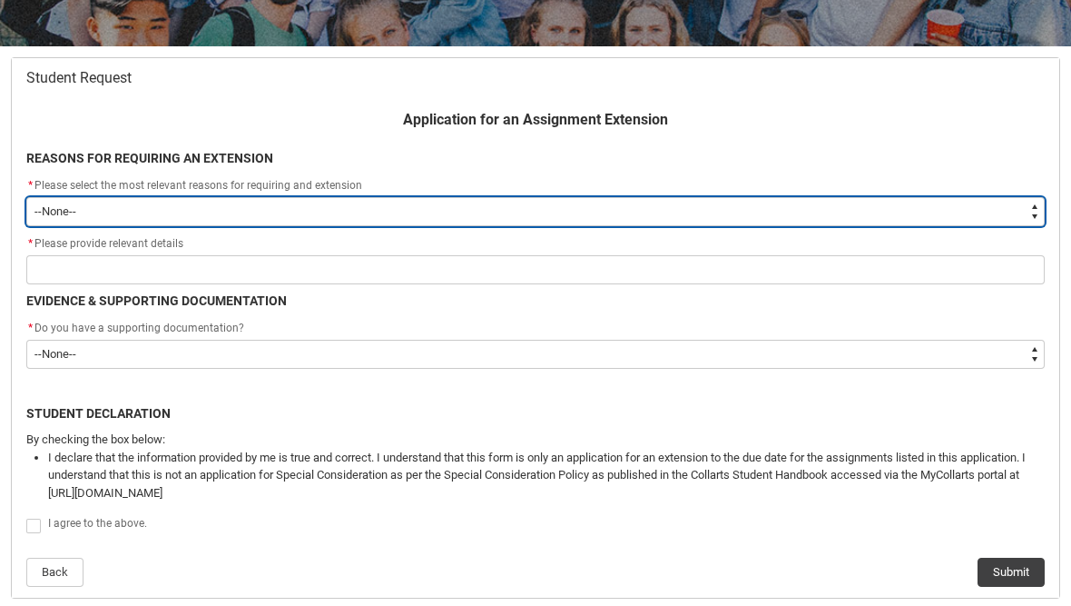
click at [992, 198] on select "--None-- Medical Reasons Work obligations Family obligations Academic Difficult…" at bounding box center [535, 211] width 1019 height 29
type lightning-select "choice_AssignmentExtension_Reason_Academic"
select select "choice_AssignmentExtension_Reason_Academic"
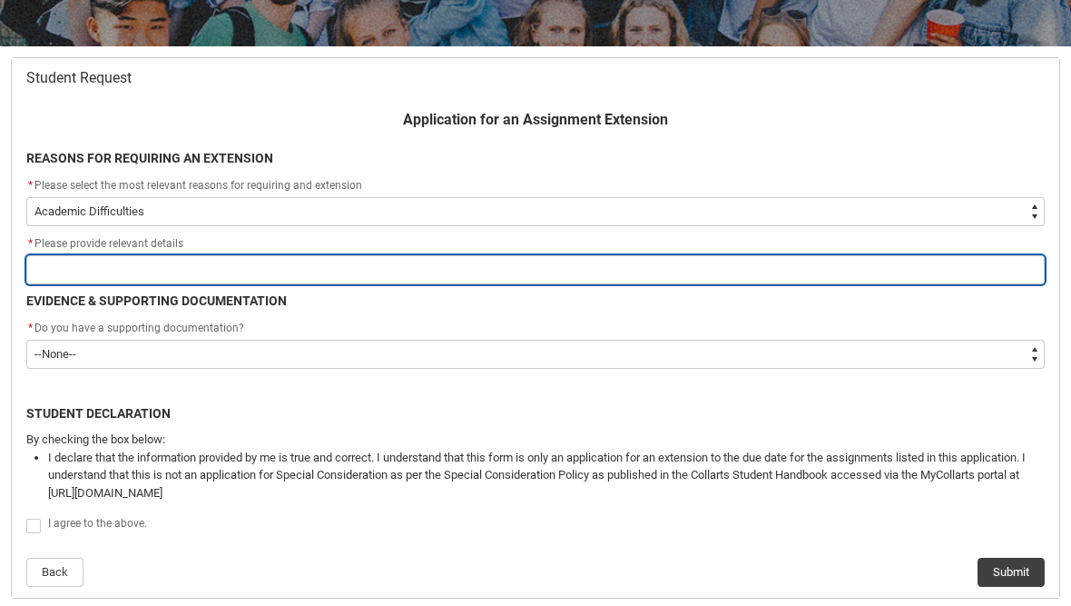
click at [801, 268] on input "Redu_Student_Request flow" at bounding box center [535, 269] width 1019 height 29
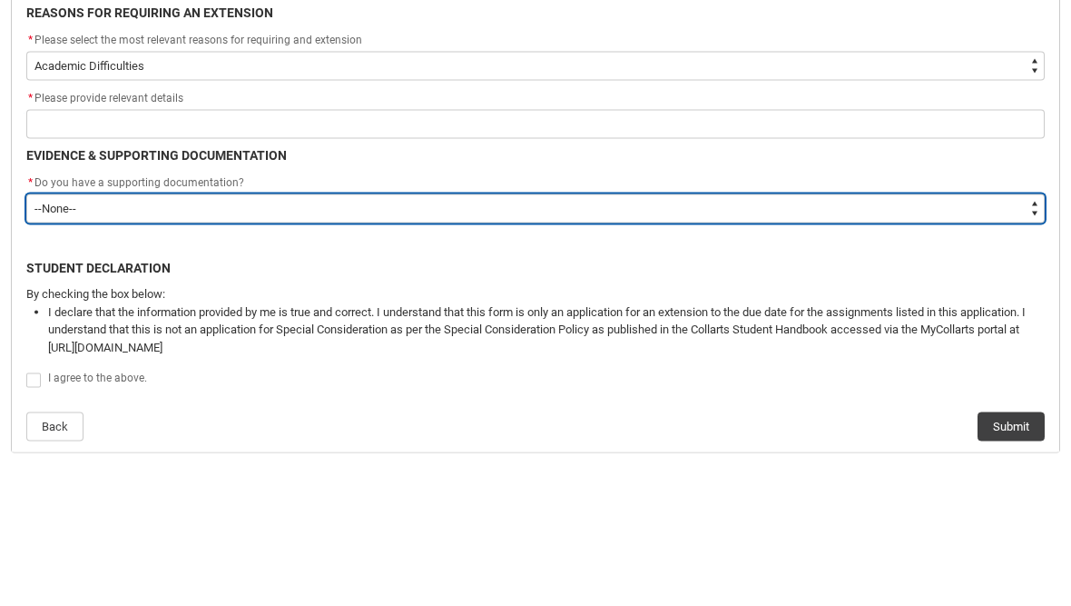
click at [922, 319] on div "* Do you have a supporting documentation? * --None-- Yes No" at bounding box center [535, 344] width 1019 height 51
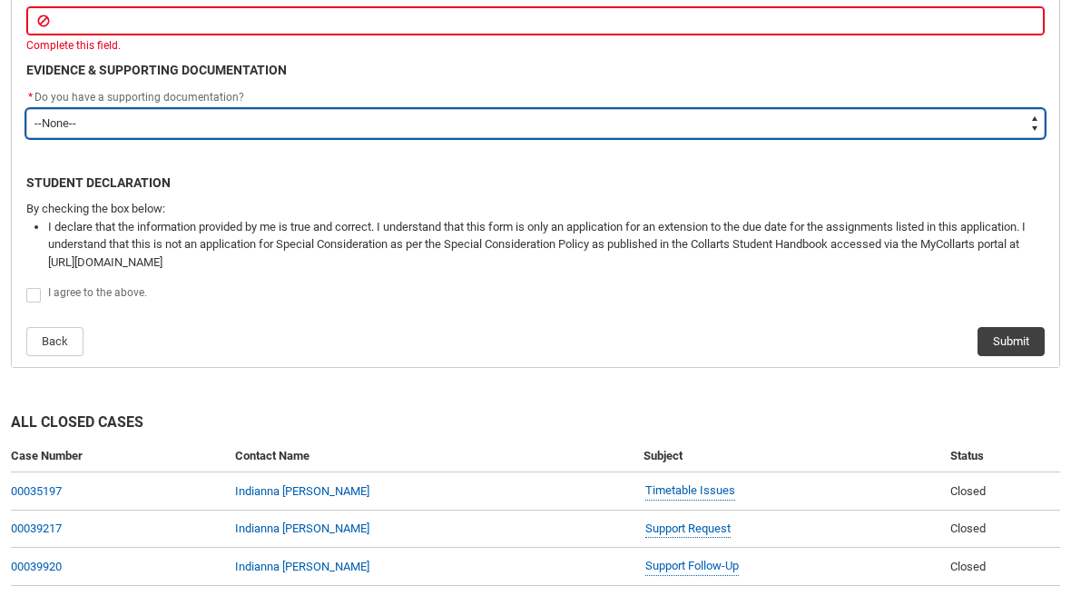
type lightning-select "No"
select select "No"
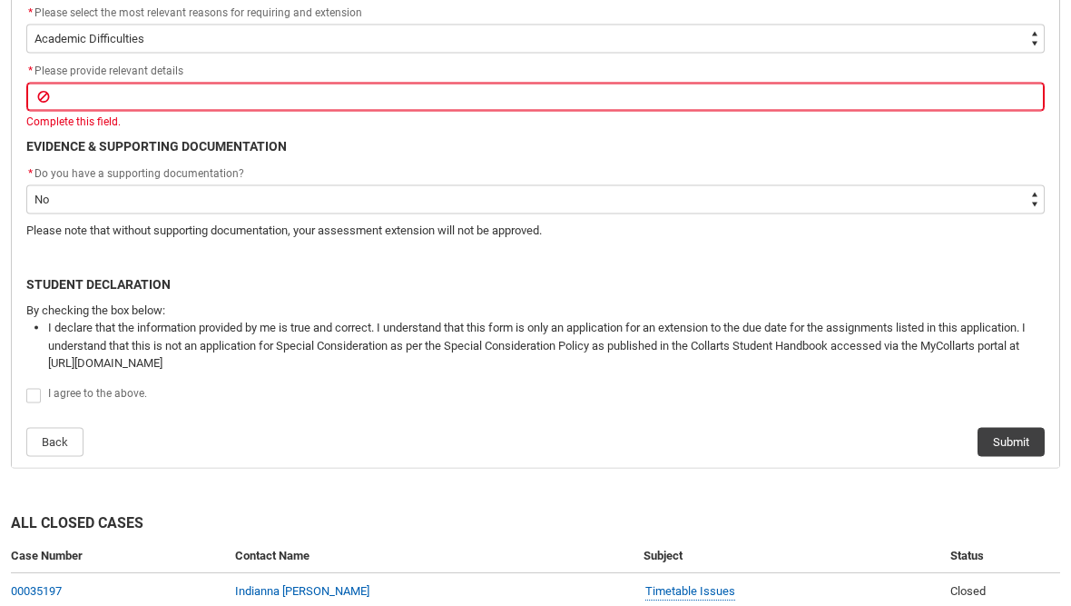
scroll to position [490, 0]
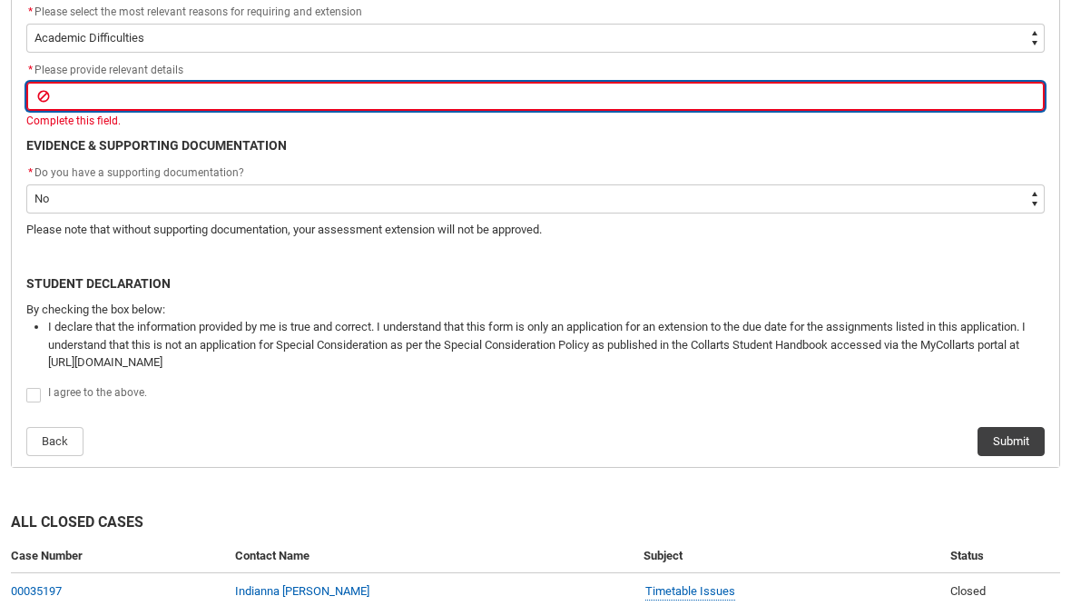
click at [676, 109] on input "Redu_Student_Request flow" at bounding box center [535, 96] width 1019 height 29
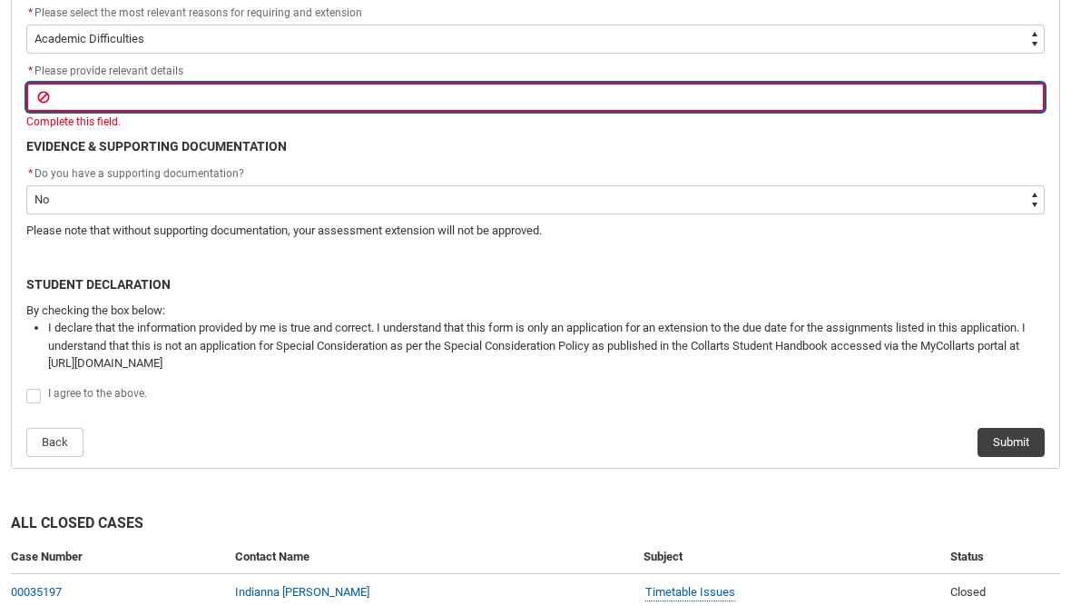
click at [1005, 99] on input "Redu_Student_Request flow" at bounding box center [535, 97] width 1019 height 29
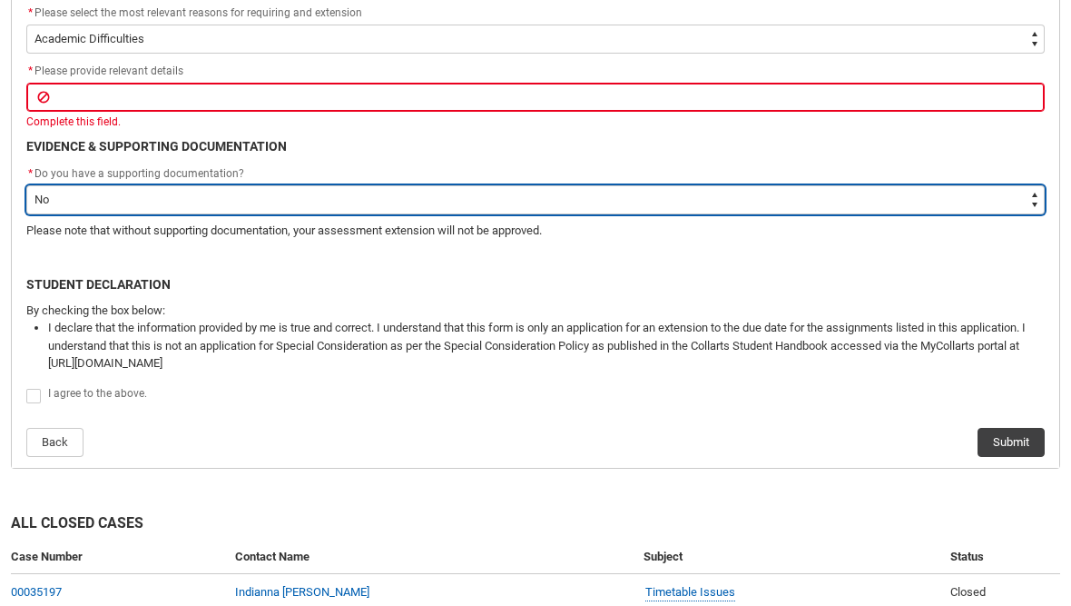
click at [943, 193] on select "--None-- Yes No" at bounding box center [535, 199] width 1019 height 29
type lightning-select "Yes"
select select "Yes"
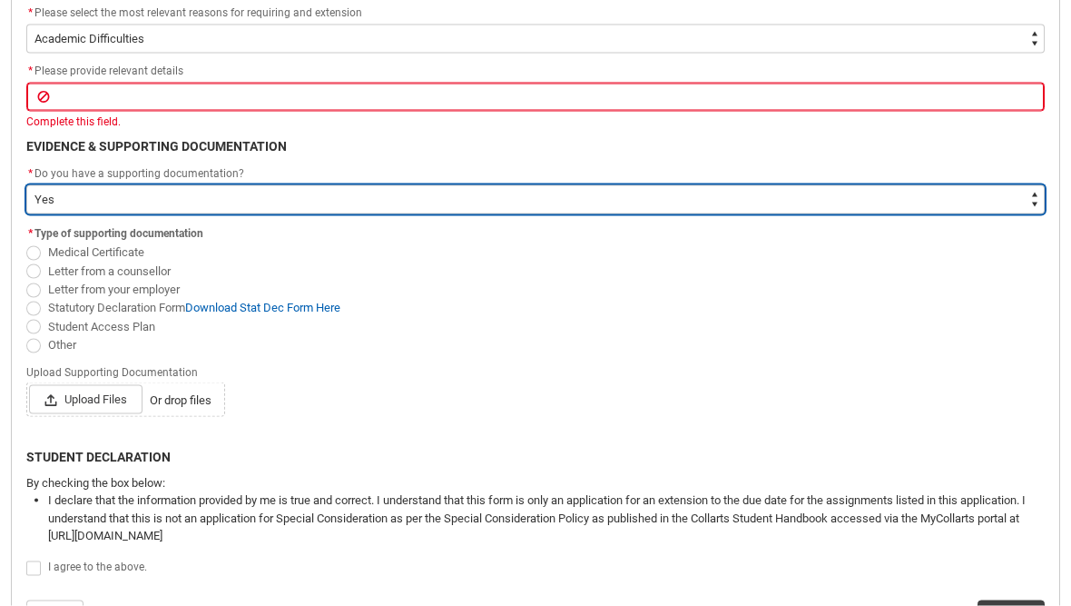
scroll to position [490, 0]
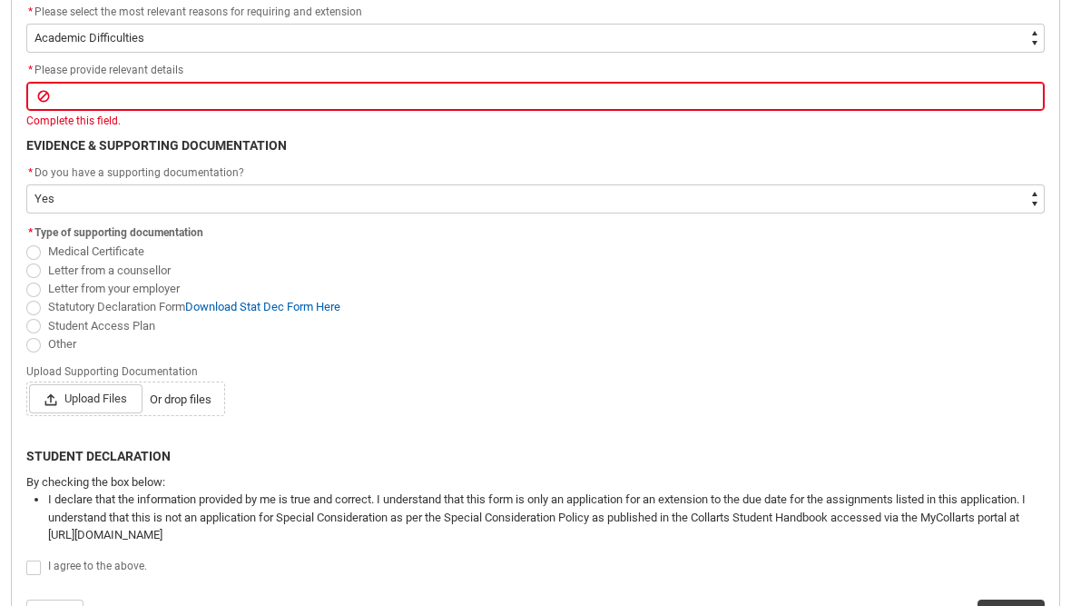
click at [234, 308] on link "Download Stat Dec Form Here" at bounding box center [262, 307] width 155 height 14
click at [35, 340] on span "Redu_Student_Request flow" at bounding box center [33, 345] width 15 height 15
click at [26, 334] on input "Other" at bounding box center [25, 333] width 1 height 1
radio input "true"
click at [38, 307] on span "Redu_Student_Request flow" at bounding box center [33, 308] width 15 height 15
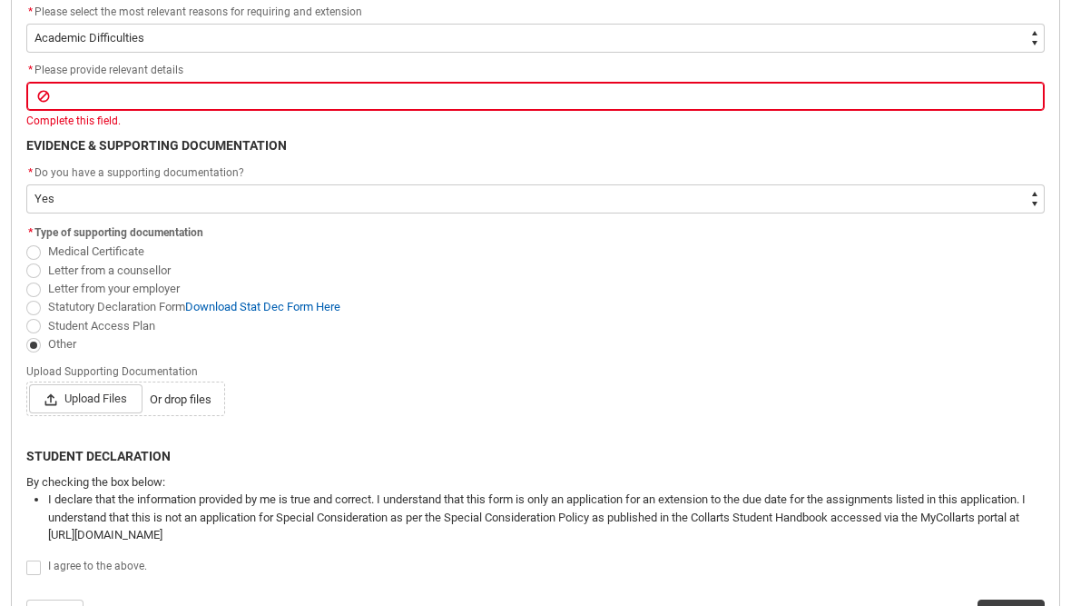
click at [26, 297] on input "Statutory Declaration Form Download Stat Dec Form Here" at bounding box center [25, 296] width 1 height 1
radio input "true"
click at [36, 323] on span "Redu_Student_Request flow" at bounding box center [33, 326] width 15 height 15
click at [26, 316] on input "Student Access Plan" at bounding box center [25, 315] width 1 height 1
radio input "true"
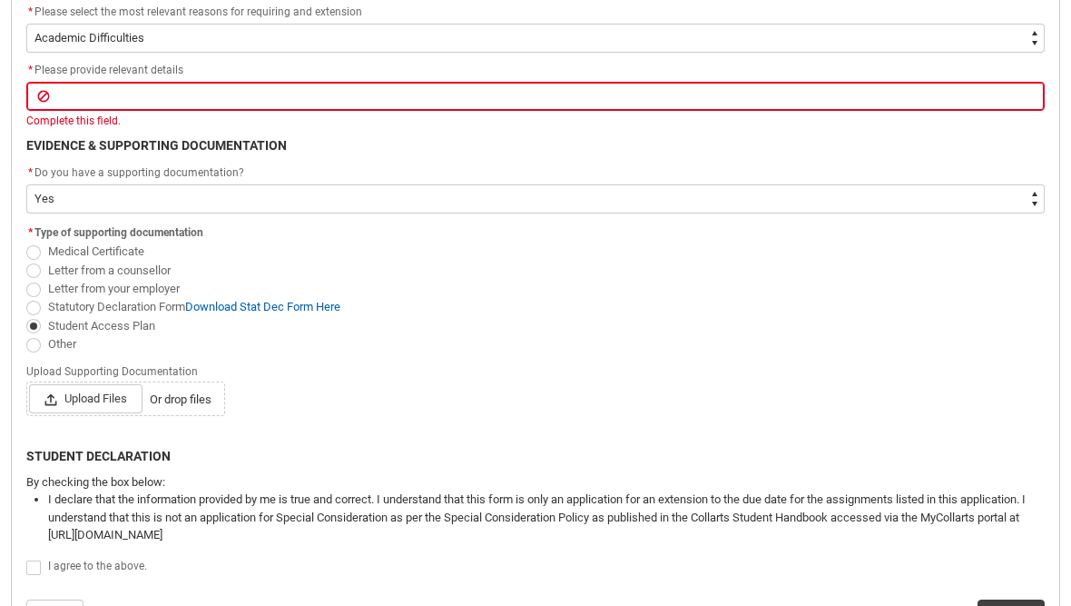
click at [27, 291] on span "Redu_Student_Request flow" at bounding box center [33, 289] width 15 height 15
click at [26, 279] on input "Letter from your employer" at bounding box center [25, 278] width 1 height 1
radio input "true"
click at [33, 263] on span "Redu_Student_Request flow" at bounding box center [33, 270] width 15 height 15
click at [26, 261] on input "Letter from a counsellor" at bounding box center [25, 260] width 1 height 1
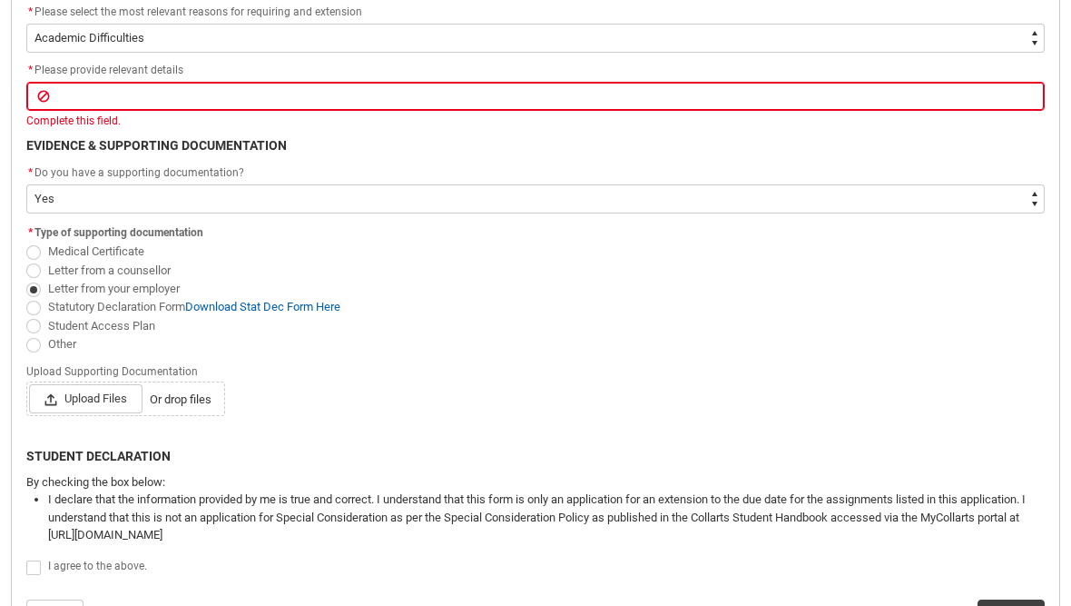
radio input "true"
click at [27, 246] on label "Medical Certificate" at bounding box center [88, 251] width 125 height 14
click at [26, 242] on input "Medical Certificate" at bounding box center [25, 242] width 1 height 1
radio input "true"
